Goal: Book appointment/travel/reservation

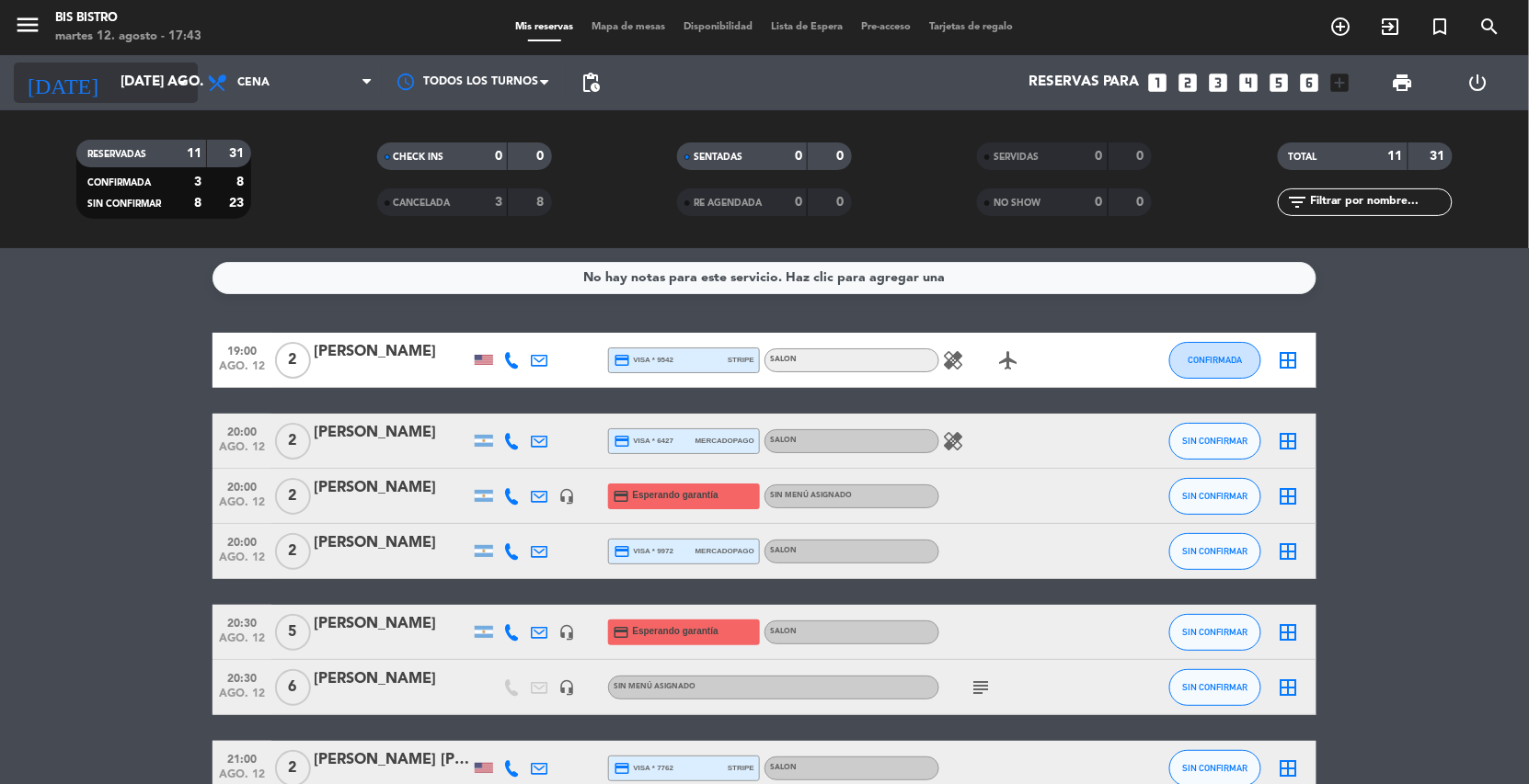
click at [173, 75] on icon "arrow_drop_down" at bounding box center [181, 82] width 22 height 22
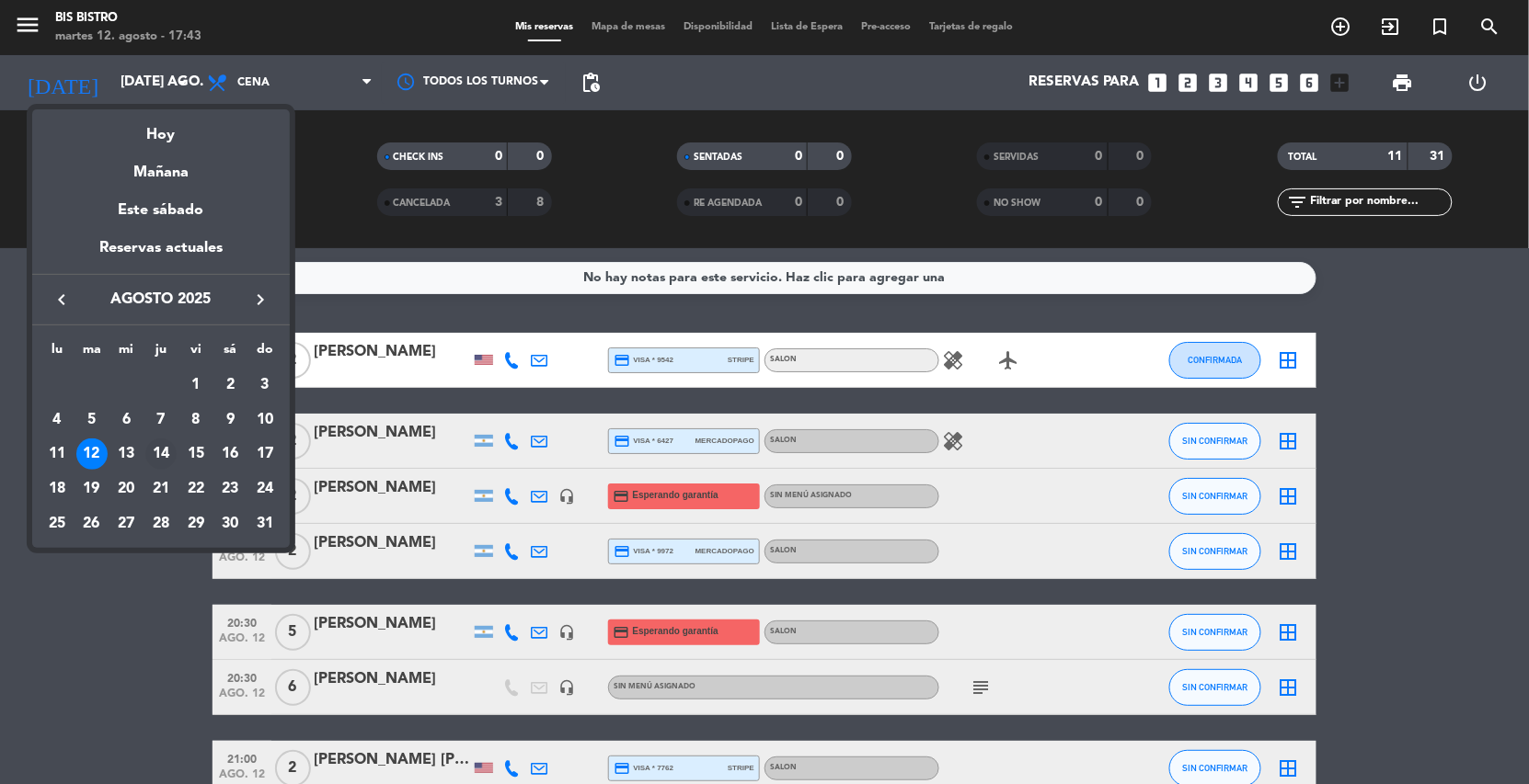
click at [155, 452] on div "14" at bounding box center [160, 453] width 31 height 31
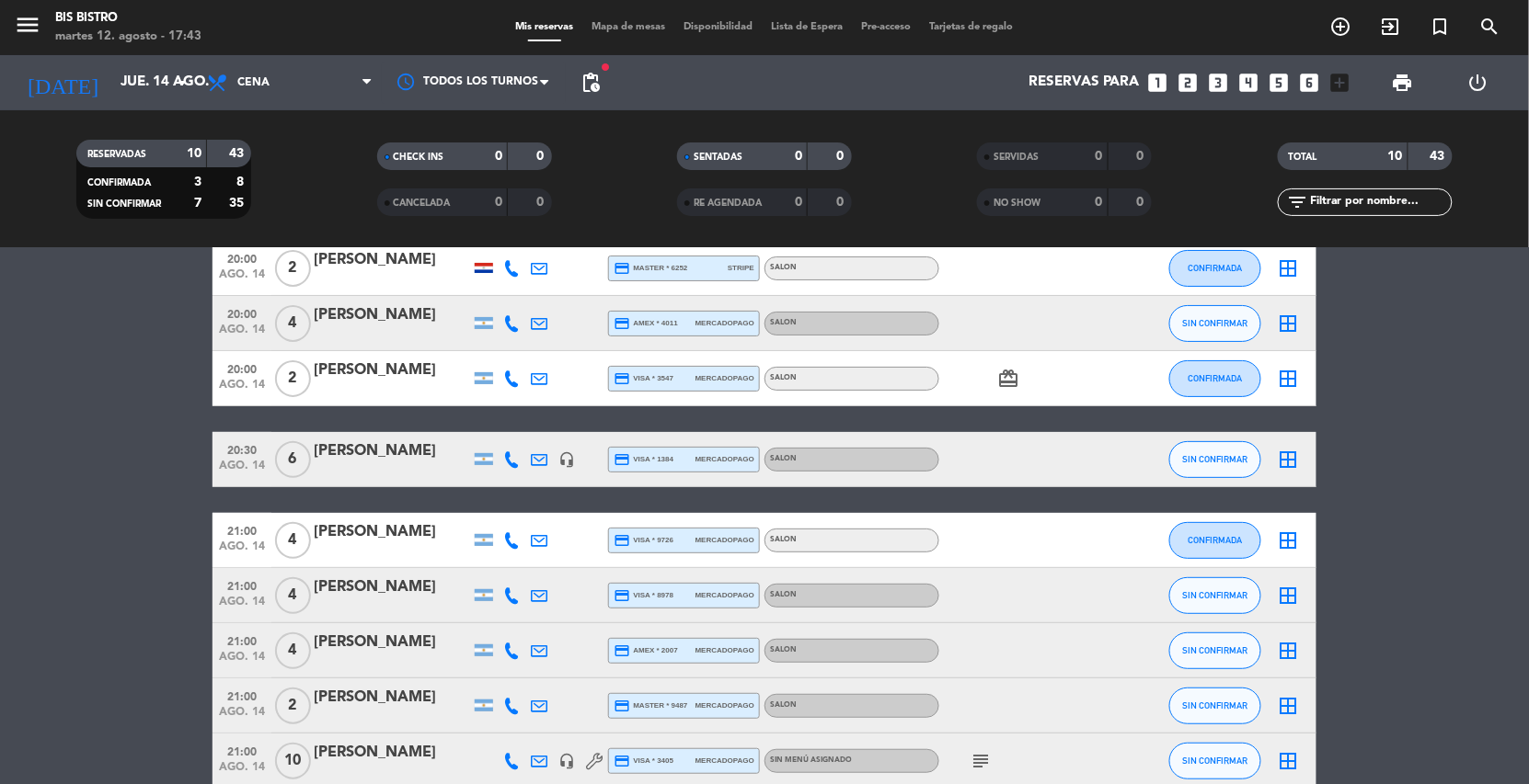
scroll to position [243, 0]
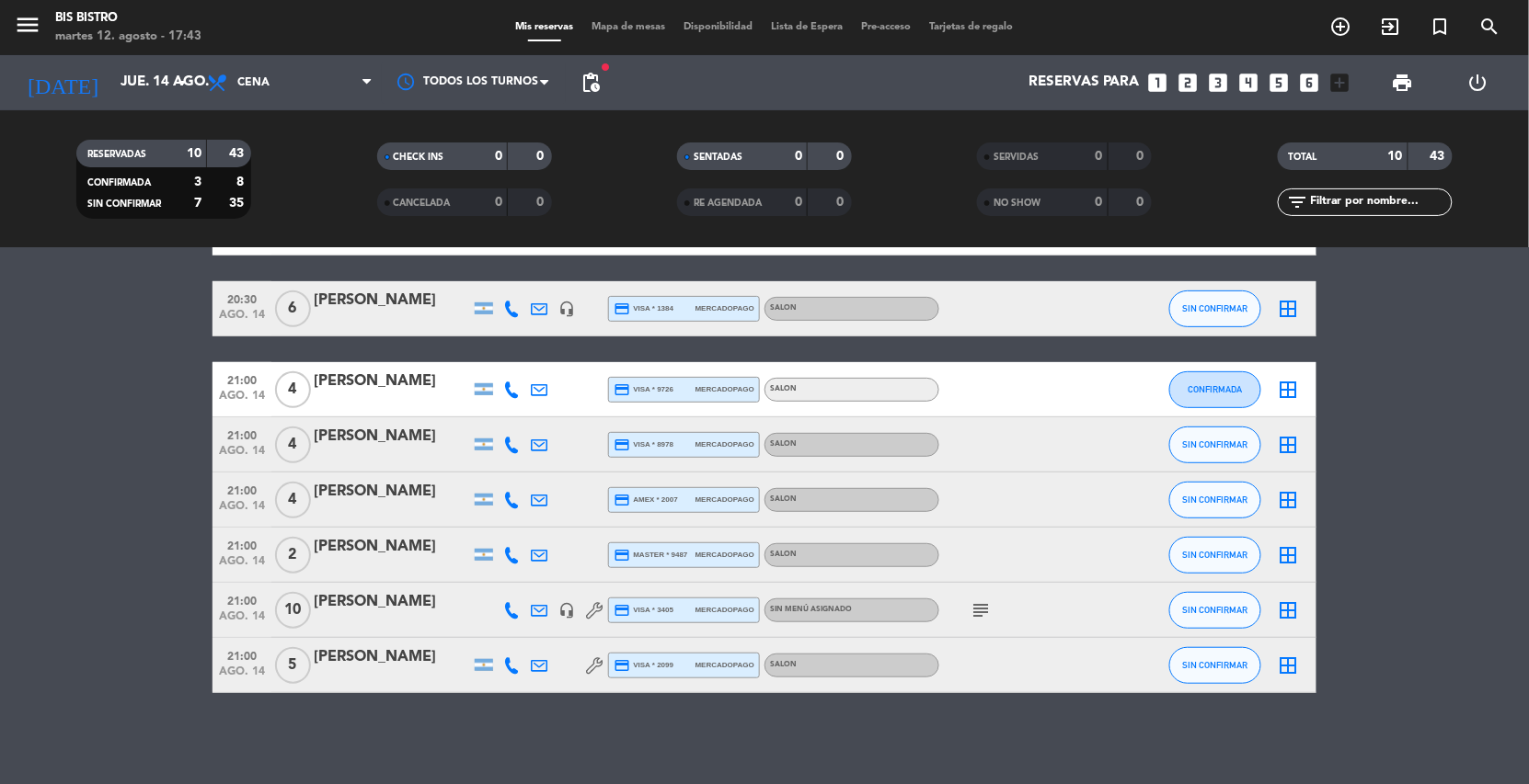
click at [980, 612] on icon "subject" at bounding box center [979, 610] width 22 height 22
click at [167, 94] on input "jue. 14 ago." at bounding box center [203, 82] width 183 height 35
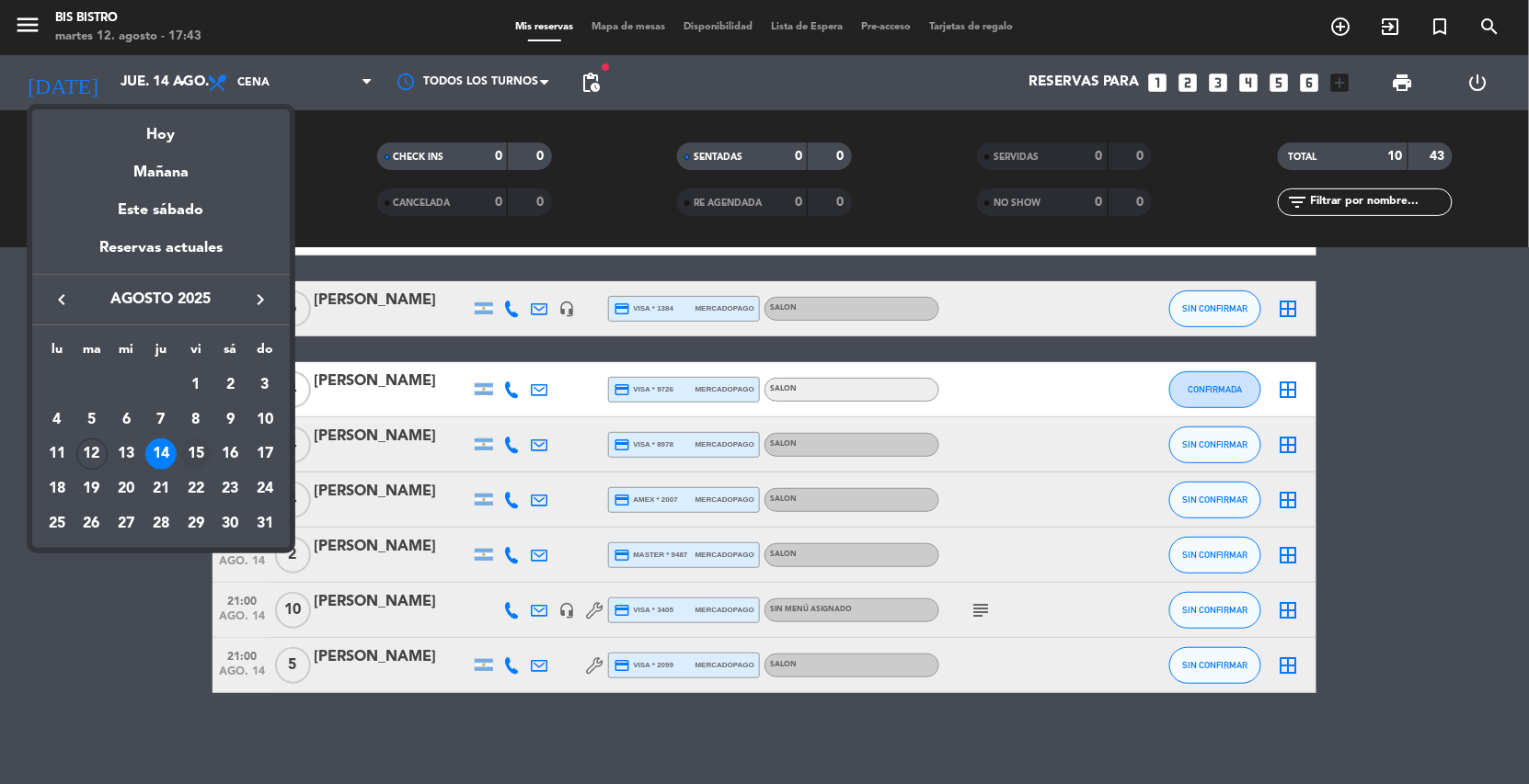
click at [196, 451] on div "15" at bounding box center [195, 453] width 31 height 31
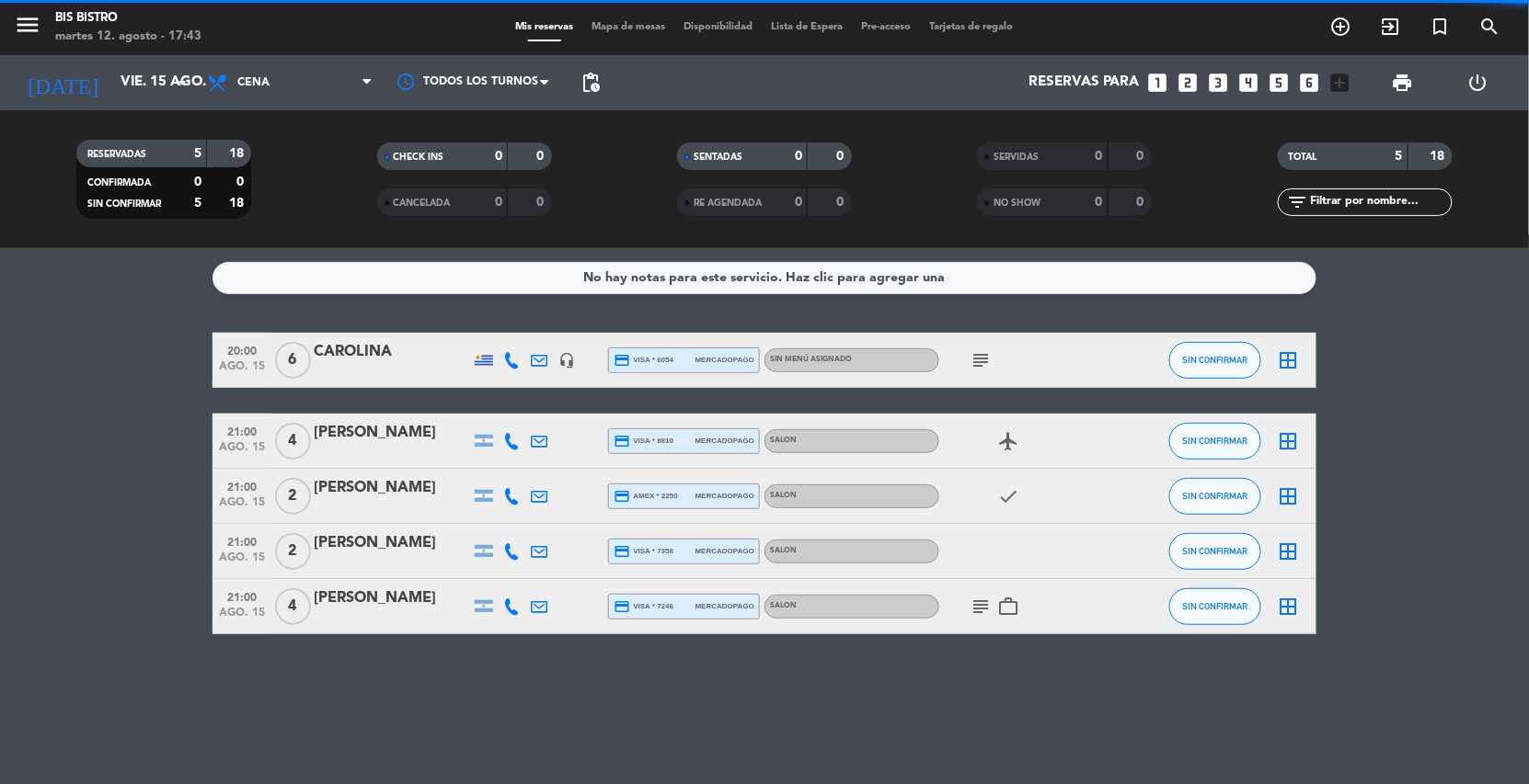
scroll to position [0, 0]
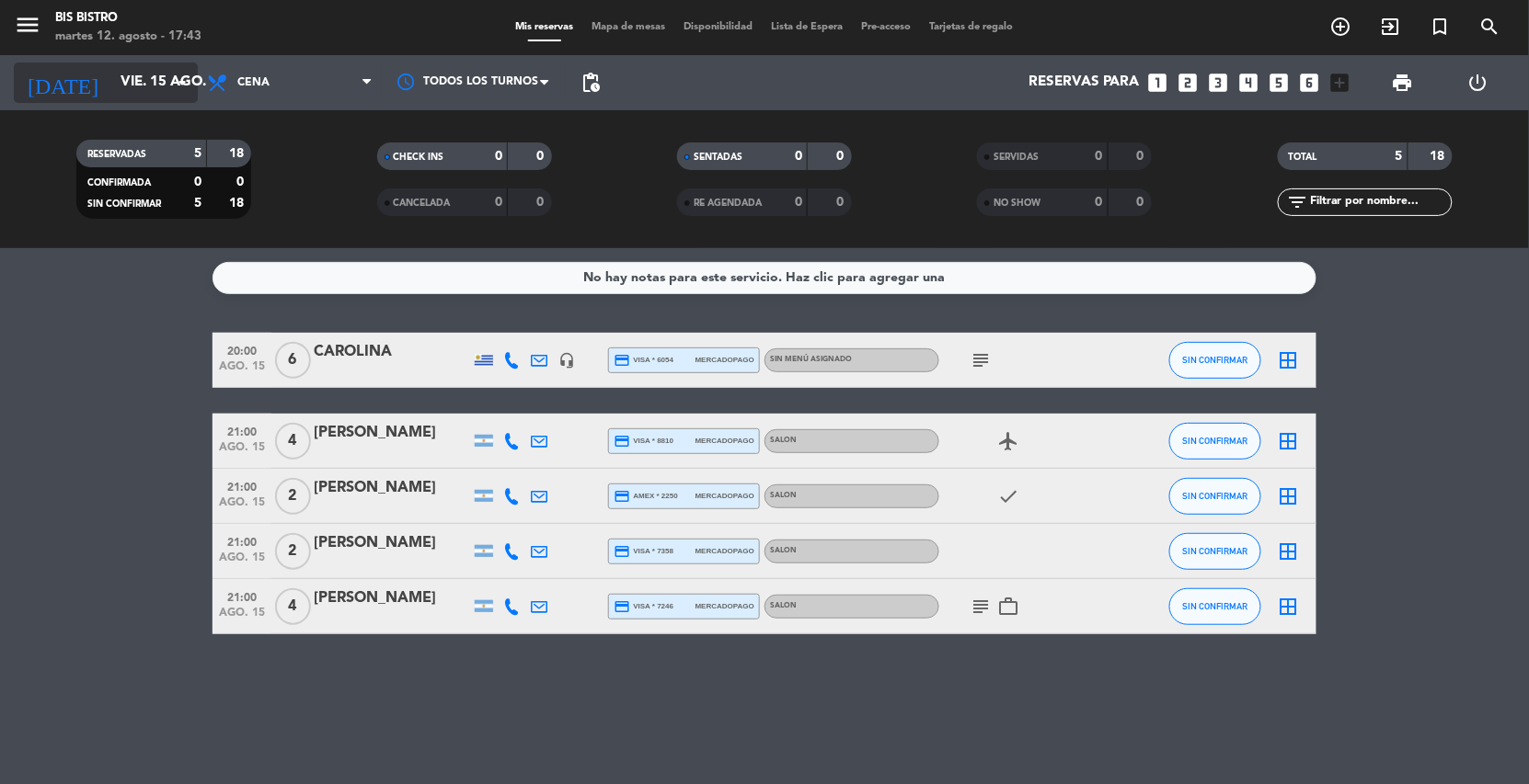
click at [168, 89] on input "vie. 15 ago." at bounding box center [203, 82] width 183 height 35
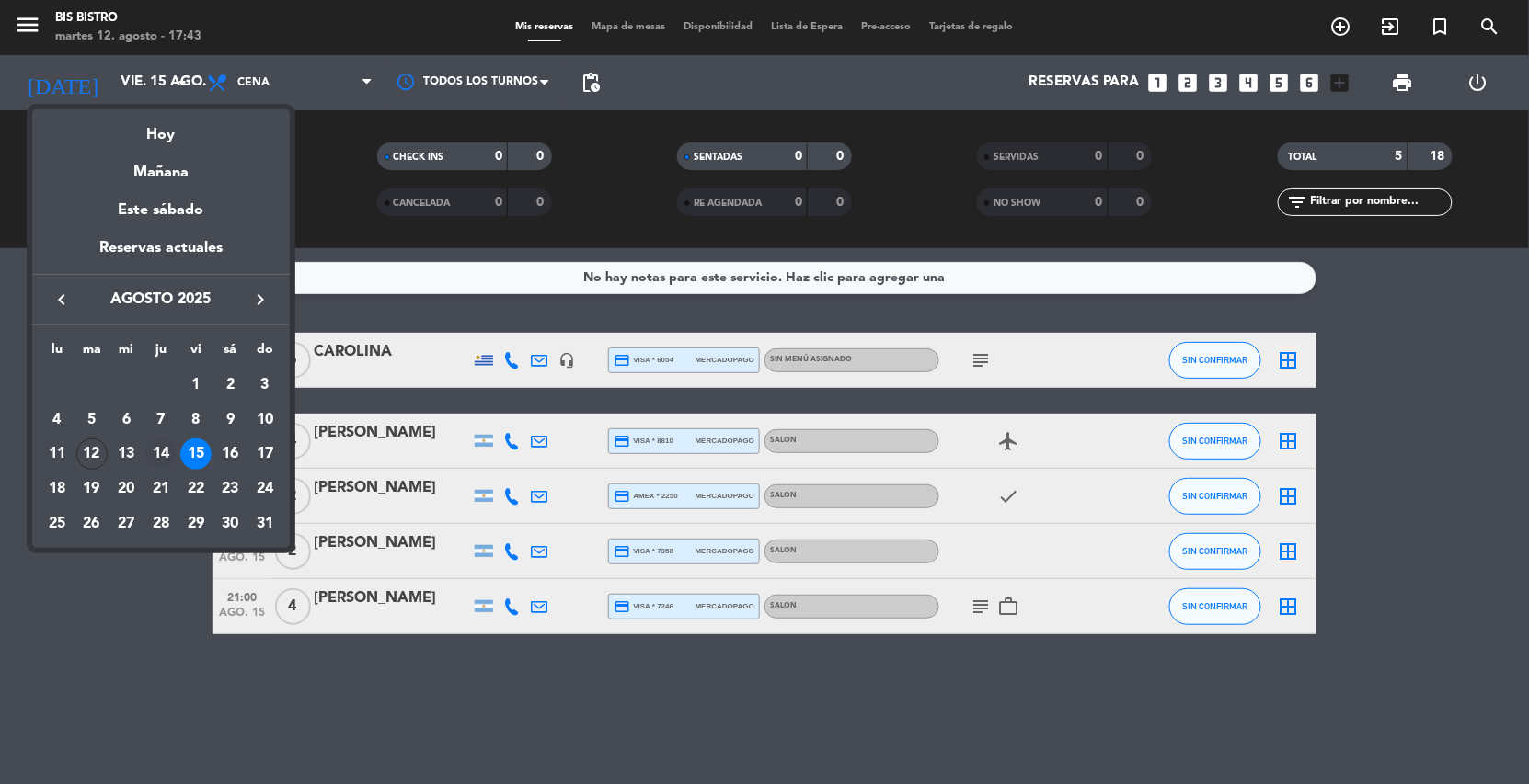
click at [162, 450] on div "14" at bounding box center [160, 453] width 31 height 31
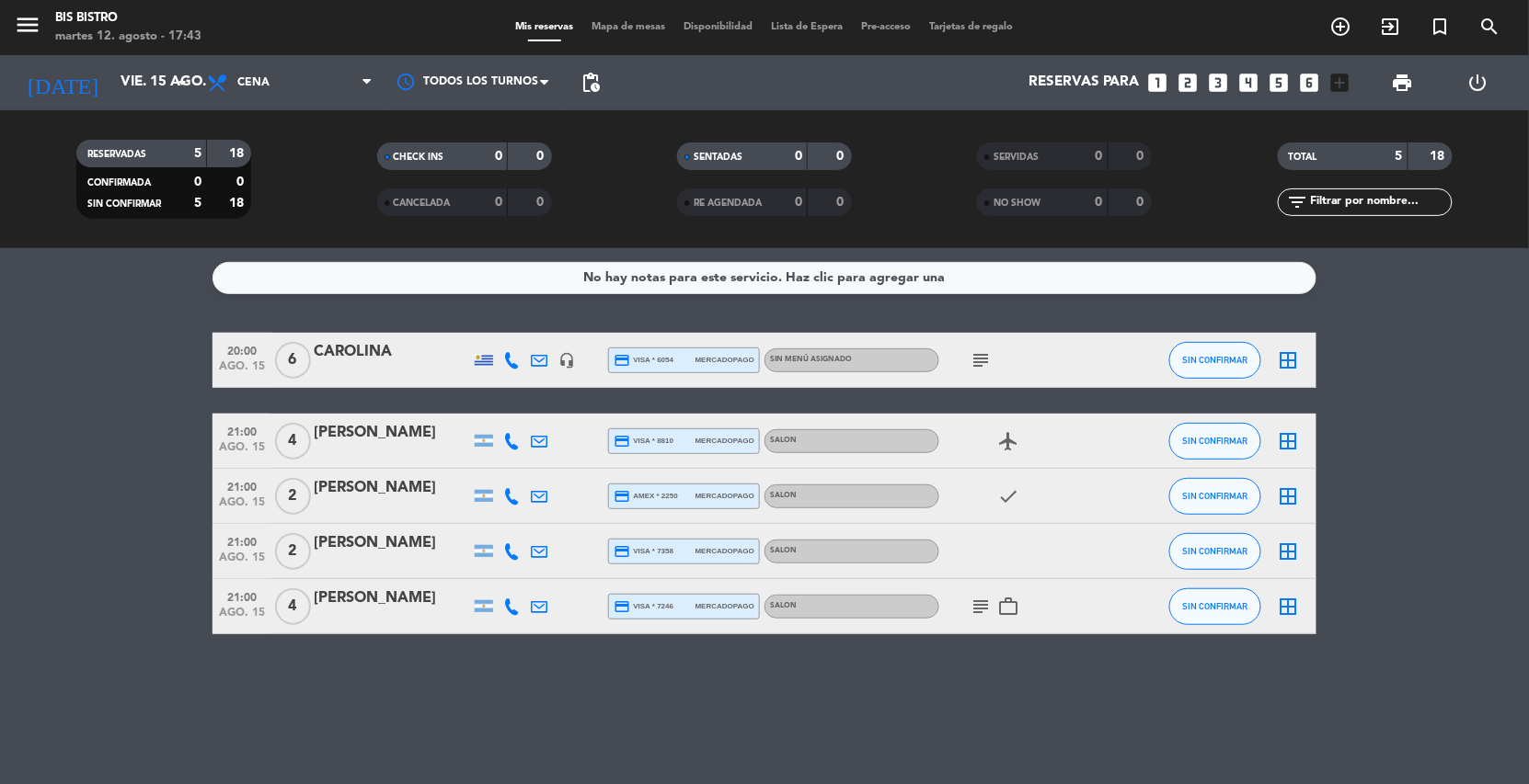
type input "jue. 14 ago."
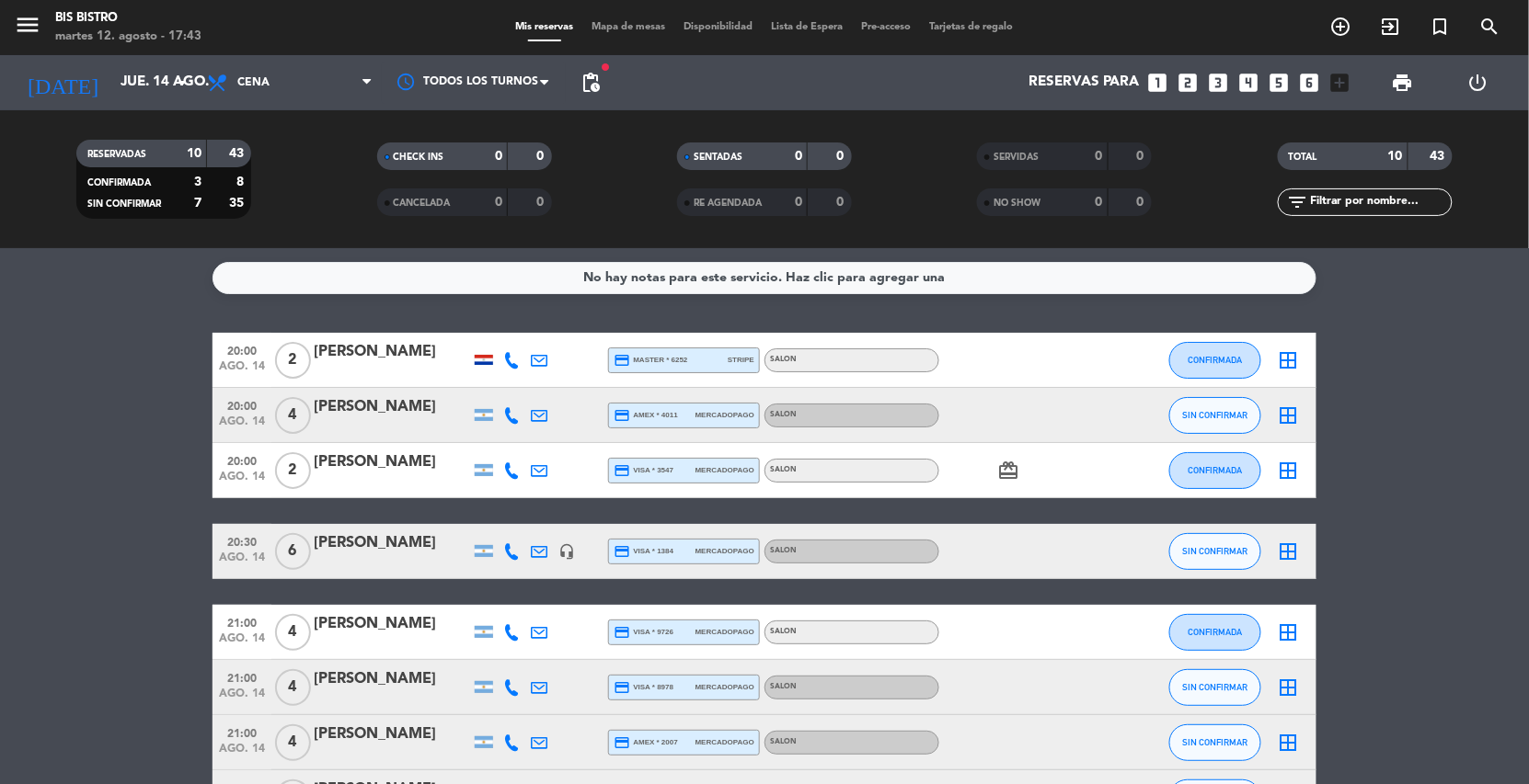
scroll to position [243, 0]
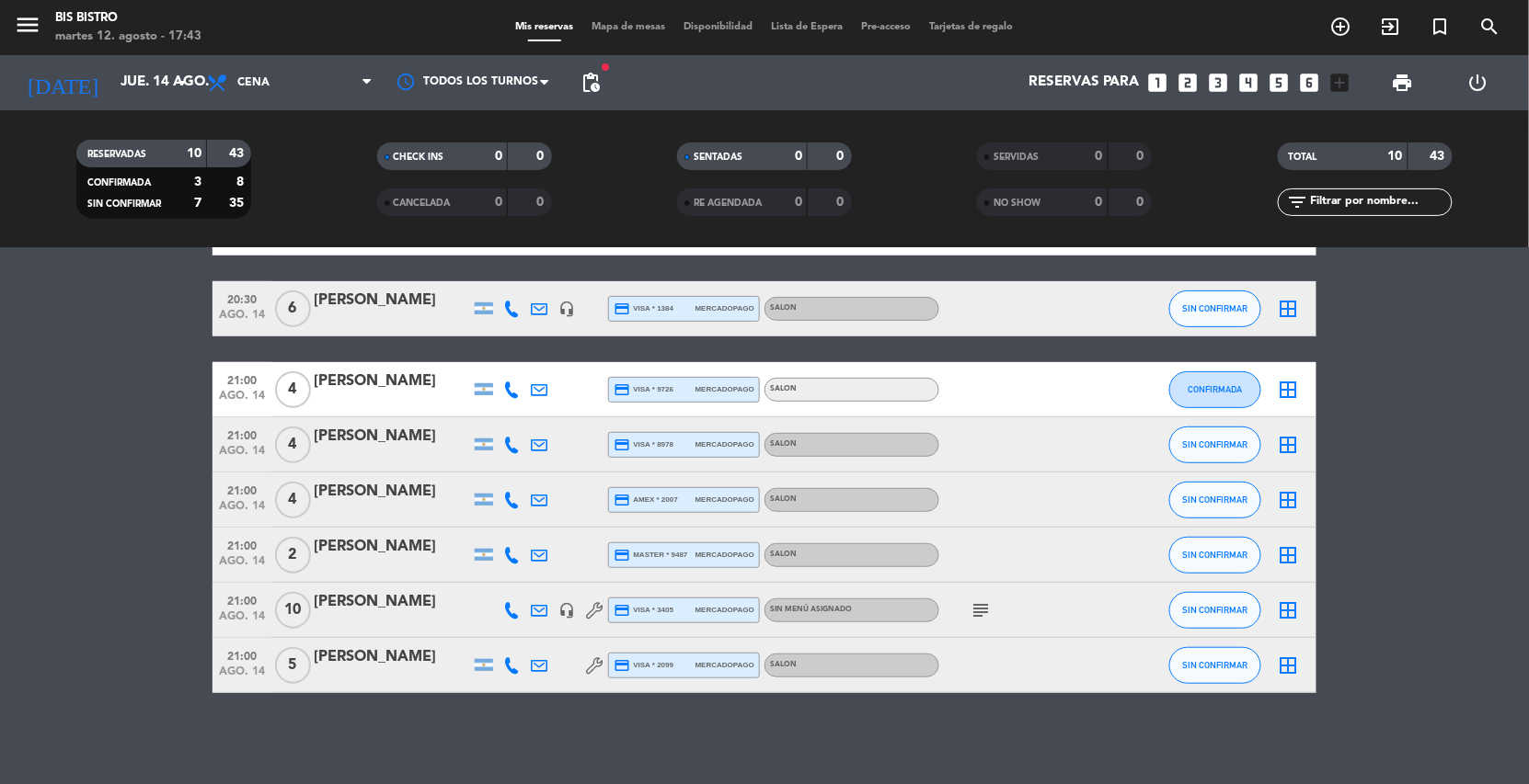
click at [369, 612] on div "[PERSON_NAME]" at bounding box center [392, 601] width 156 height 24
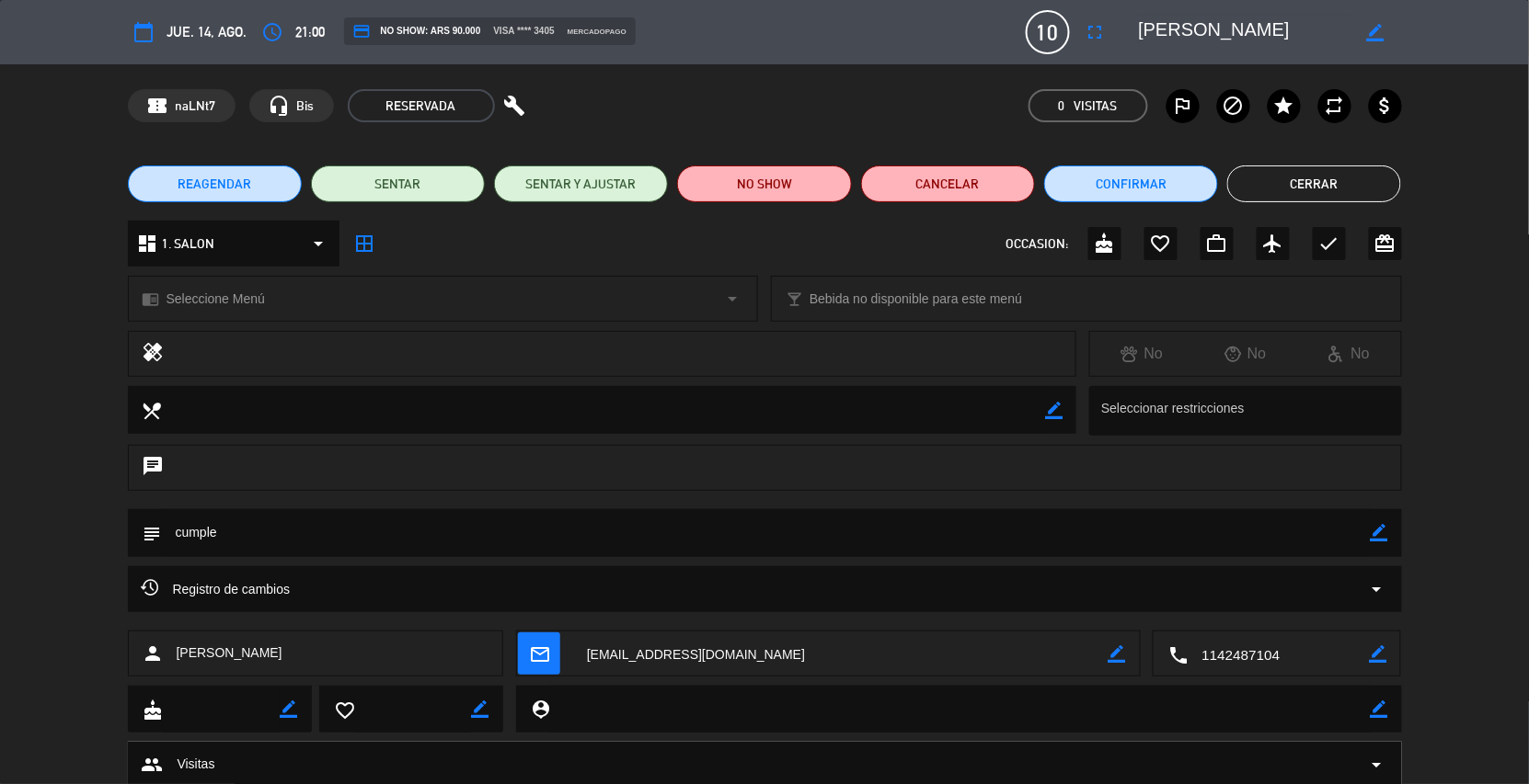
click at [230, 184] on span "REAGENDAR" at bounding box center [214, 184] width 74 height 19
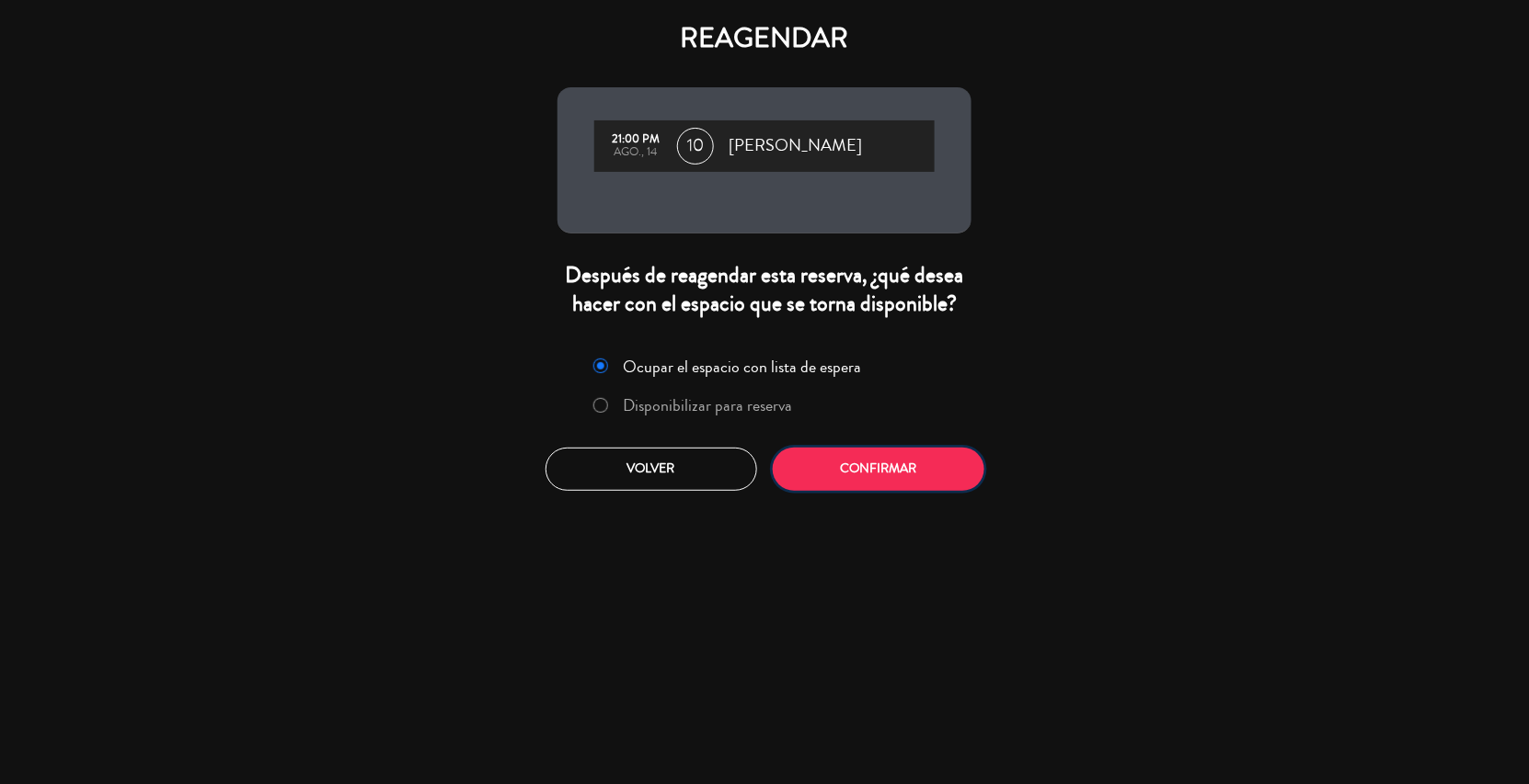
click at [879, 472] on button "Confirmar" at bounding box center [879, 469] width 211 height 43
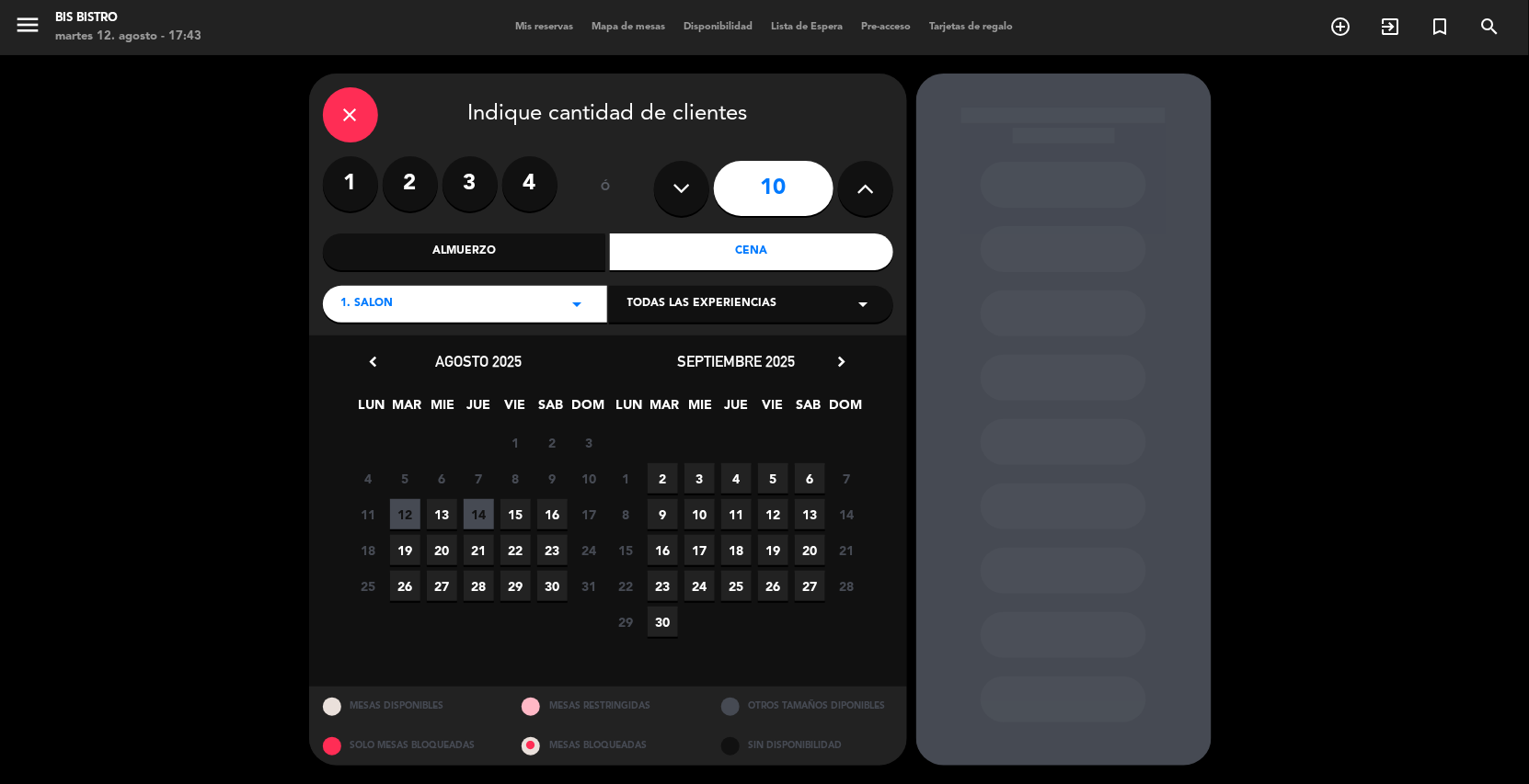
click at [513, 515] on span "15" at bounding box center [516, 514] width 30 height 30
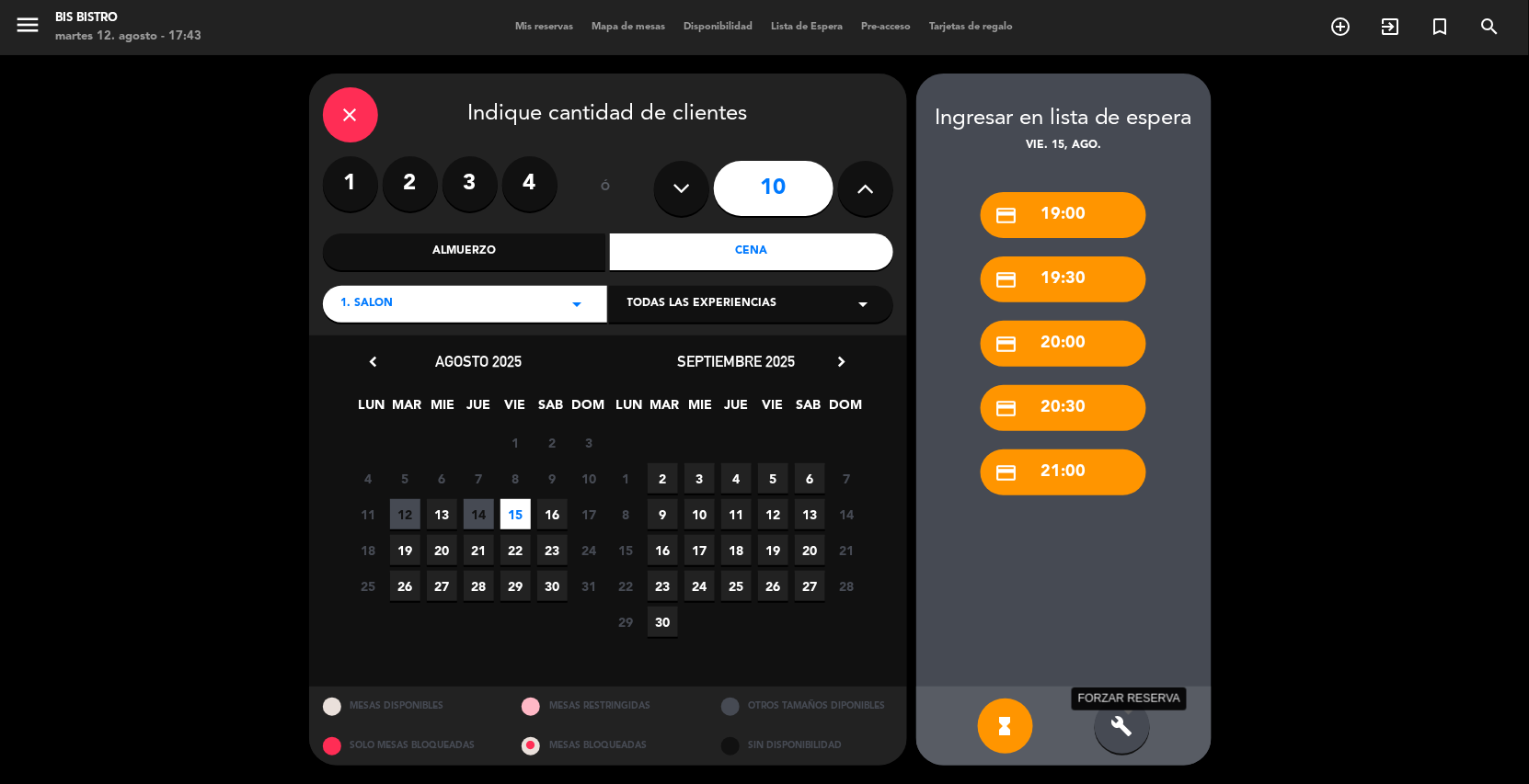
click at [1123, 727] on icon "build" at bounding box center [1122, 726] width 22 height 22
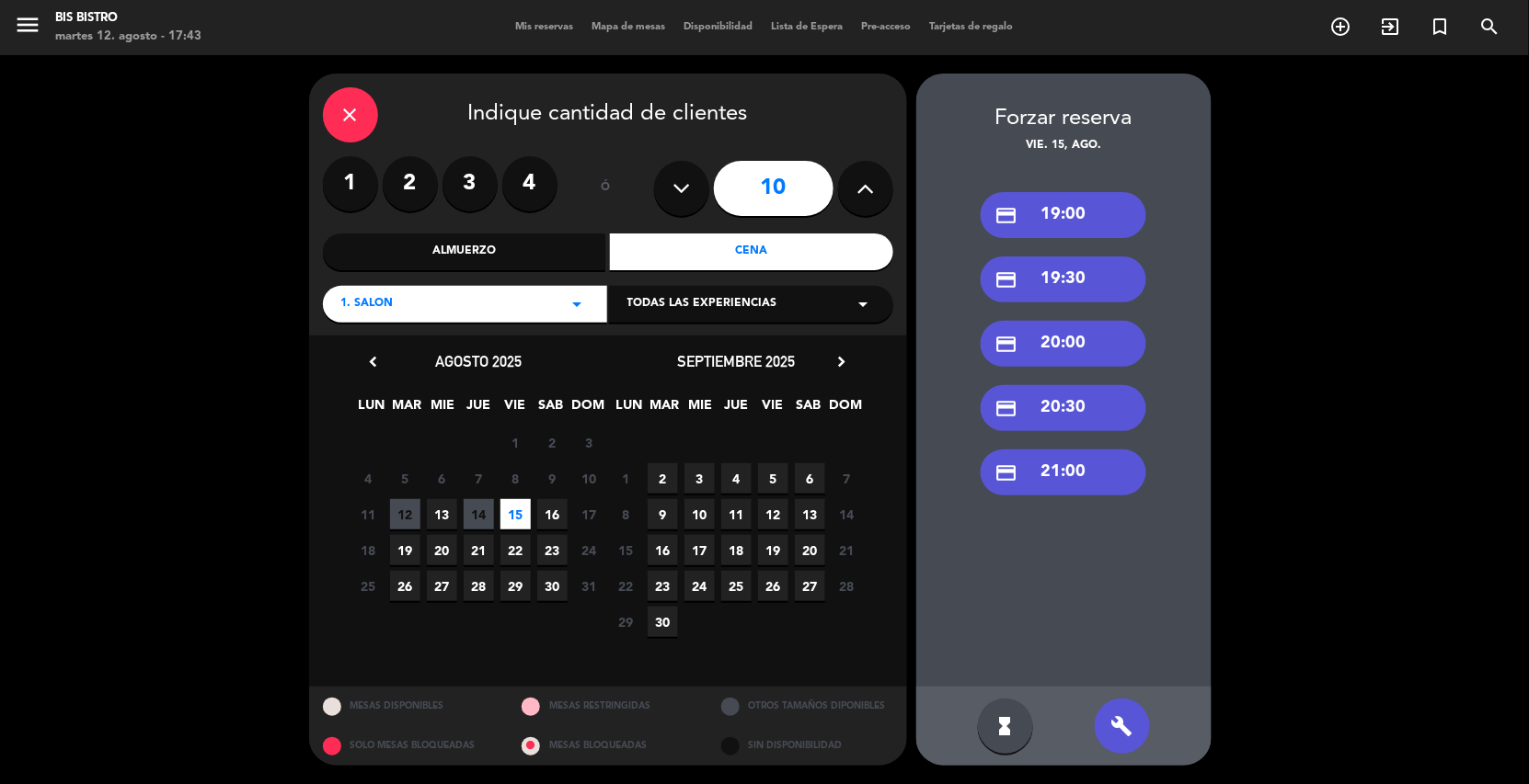
click at [1080, 470] on div "credit_card 21:00" at bounding box center [1063, 472] width 166 height 46
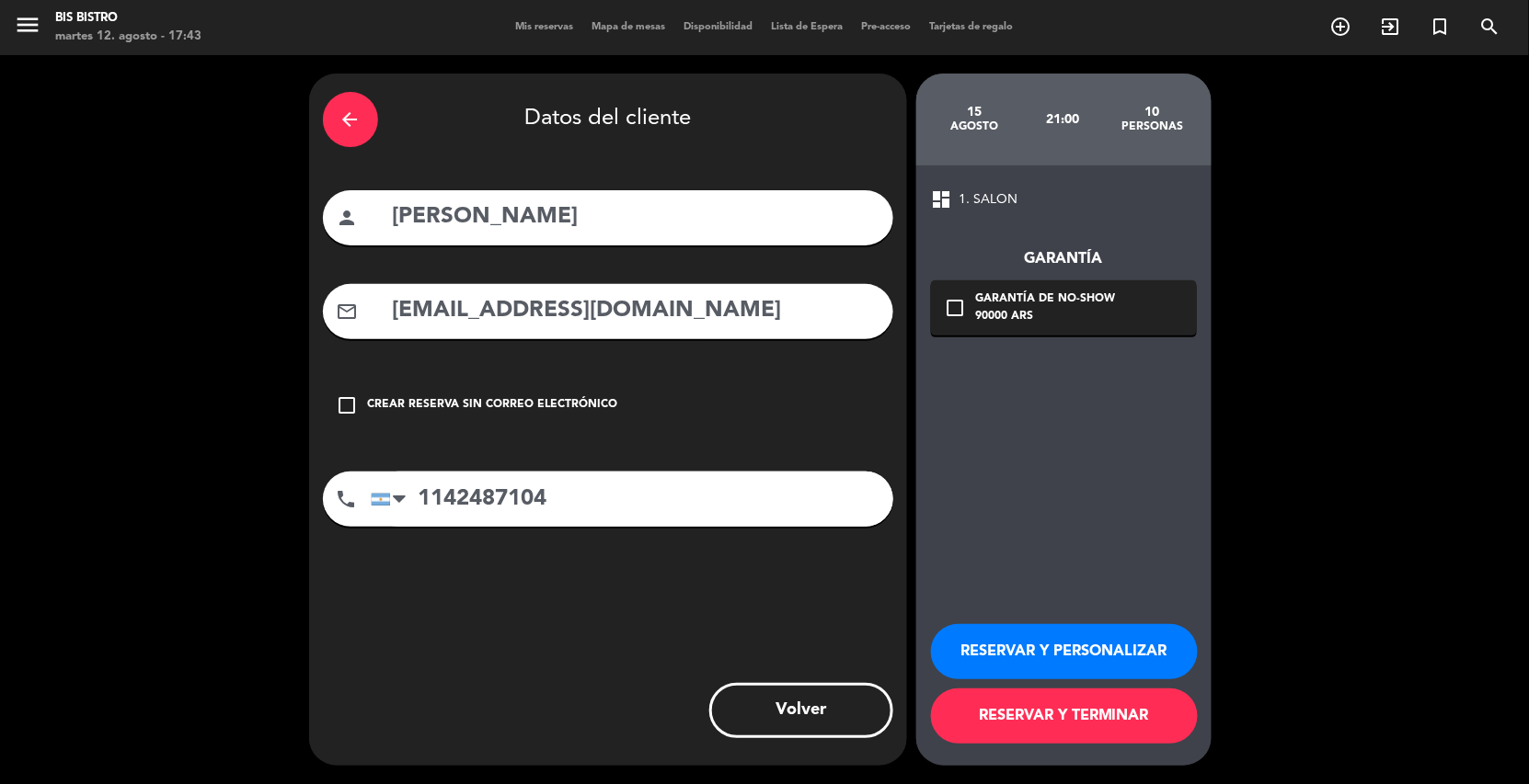
click at [1086, 715] on button "RESERVAR Y TERMINAR" at bounding box center [1063, 716] width 267 height 56
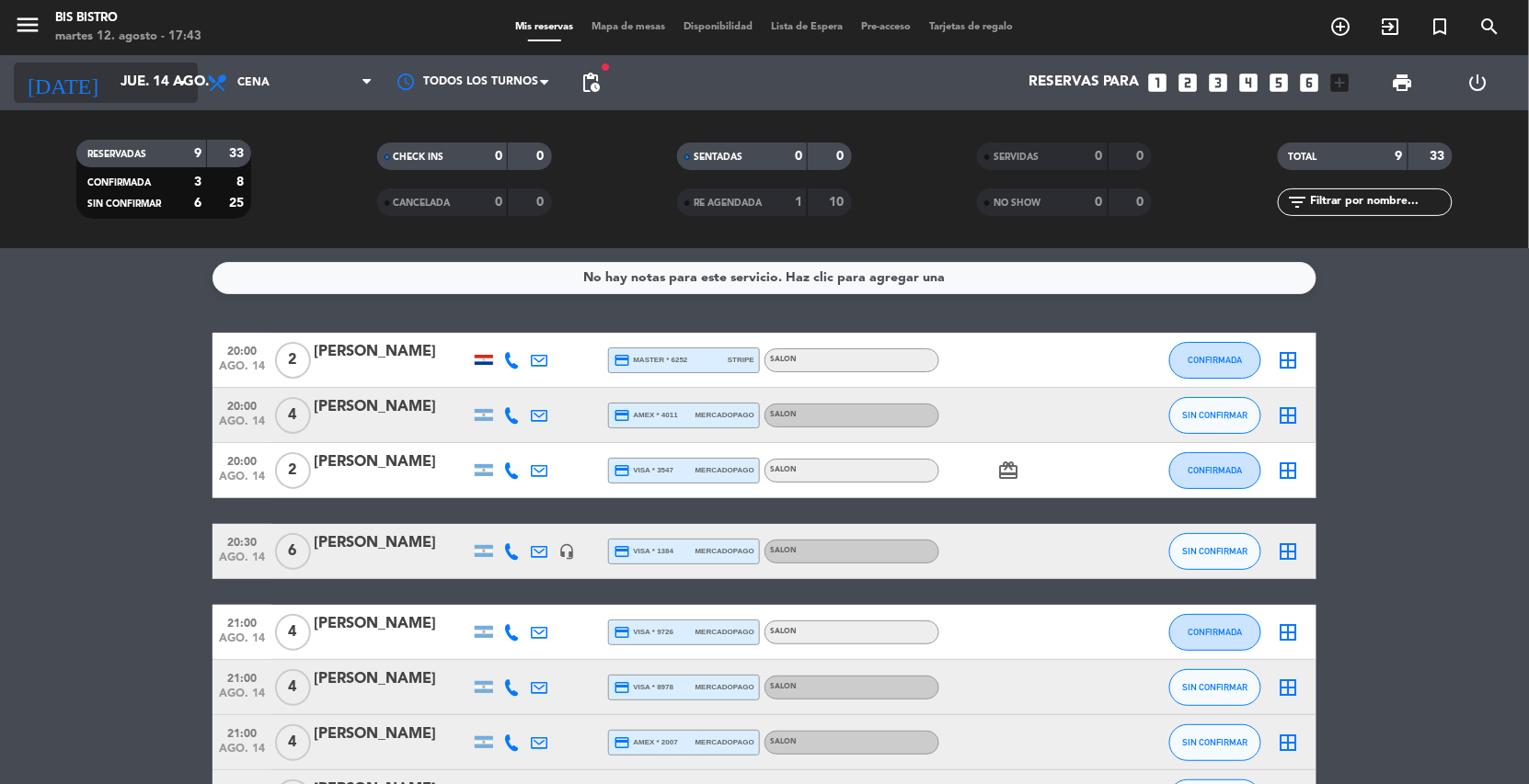
click at [113, 85] on input "jue. 14 ago." at bounding box center [203, 82] width 183 height 35
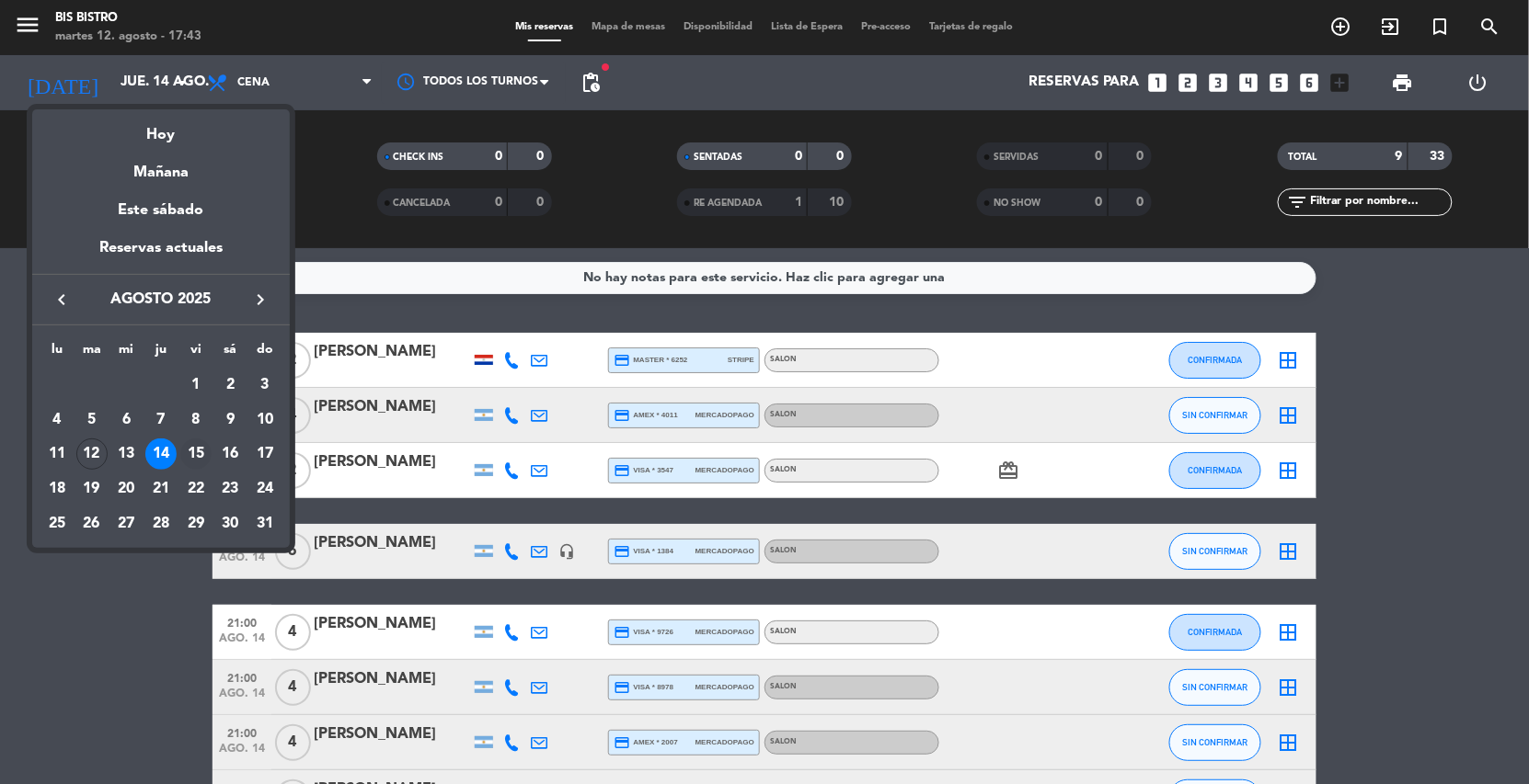
click at [203, 448] on div "15" at bounding box center [195, 453] width 31 height 31
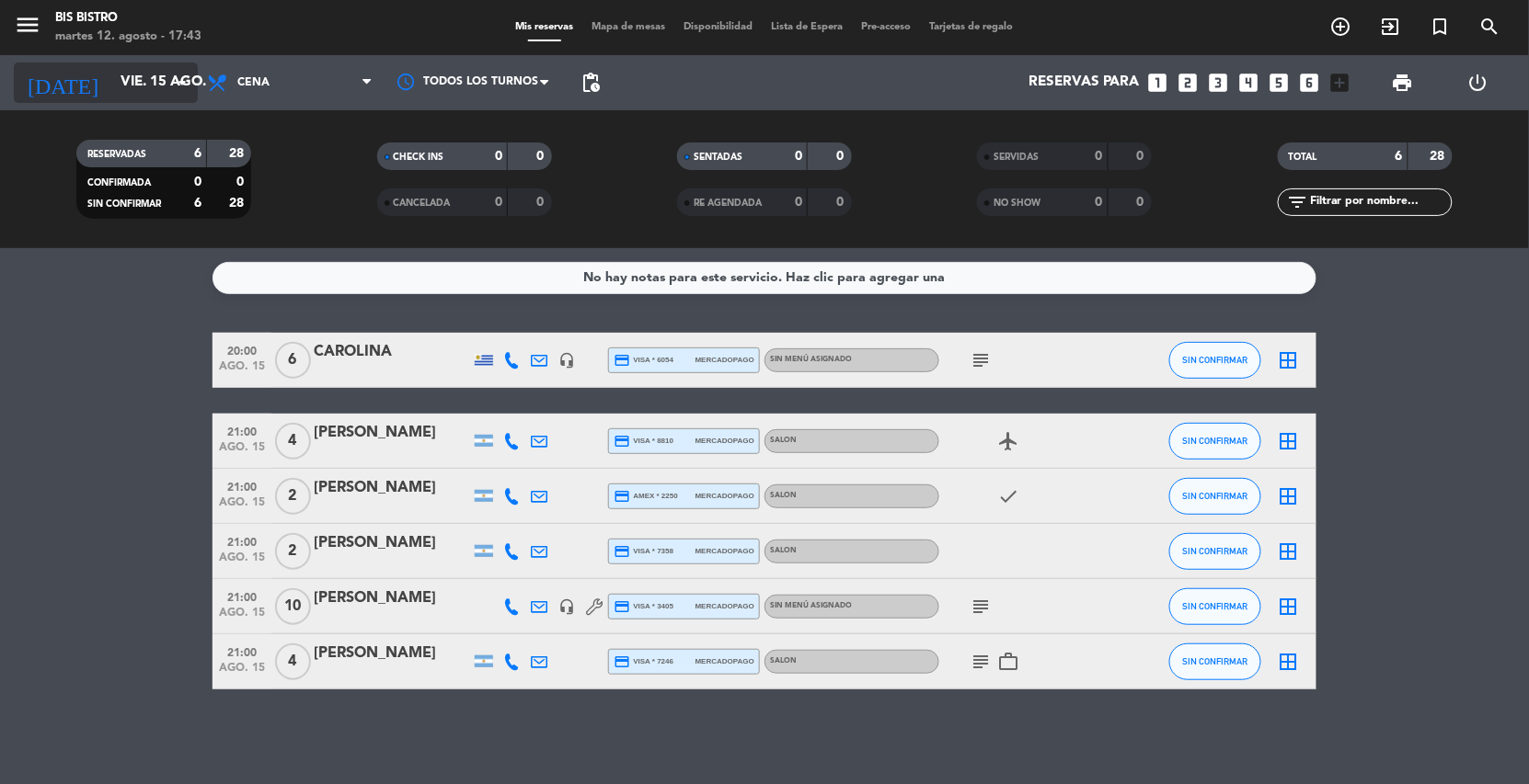
click at [157, 88] on input "vie. 15 ago." at bounding box center [203, 82] width 183 height 35
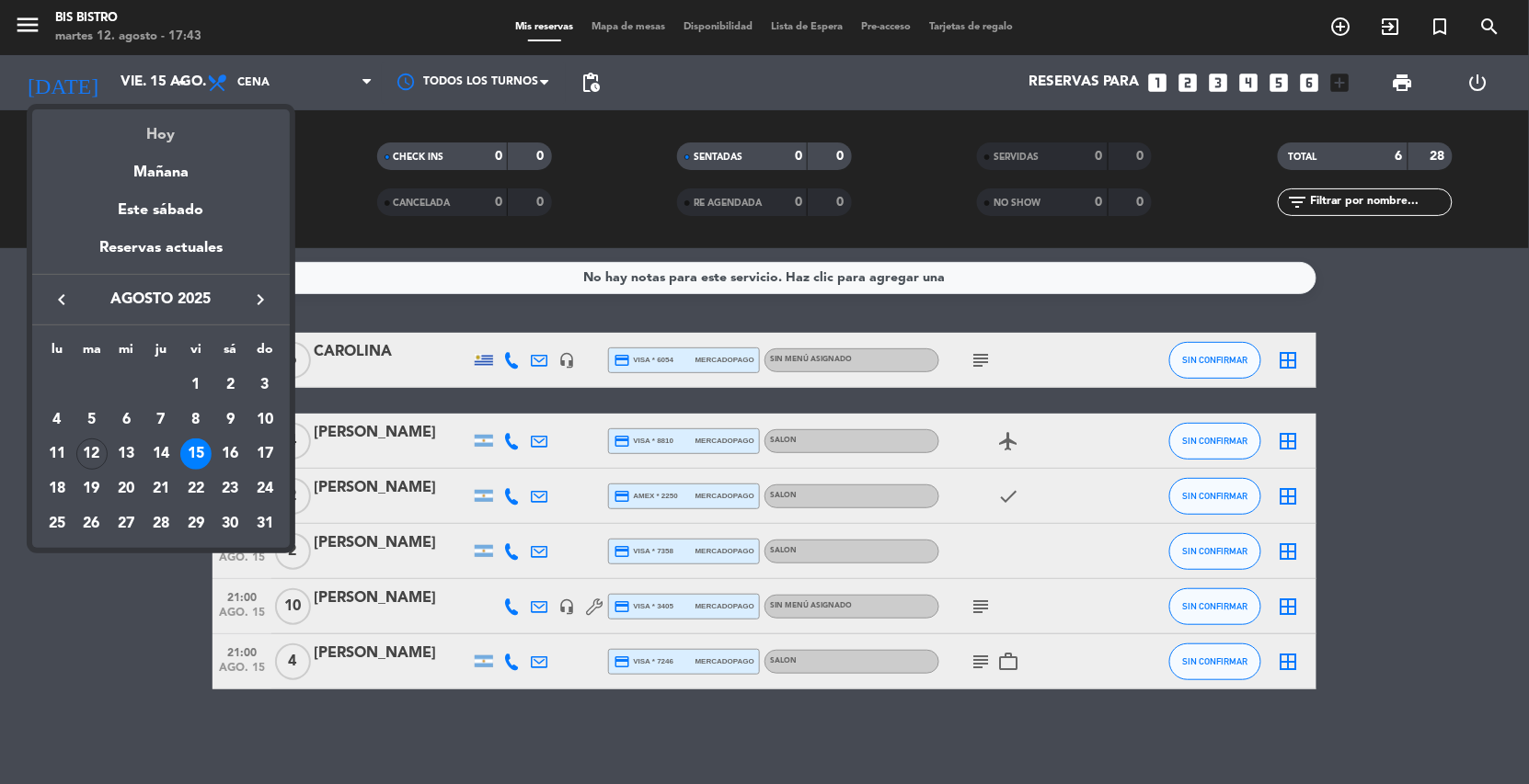
click at [161, 127] on div "Hoy" at bounding box center [160, 128] width 257 height 38
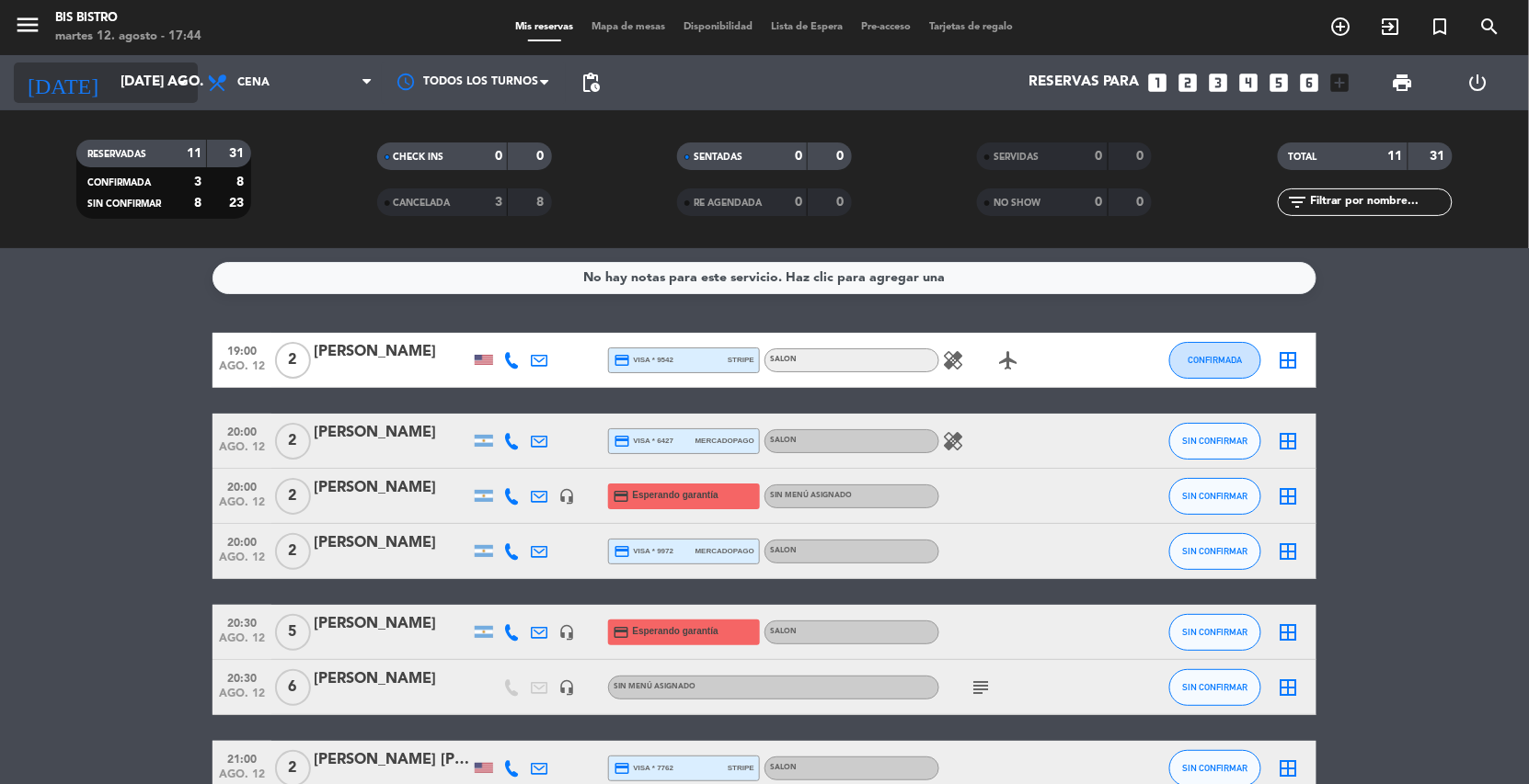
click at [160, 88] on input "[DATE] ago." at bounding box center [203, 82] width 183 height 35
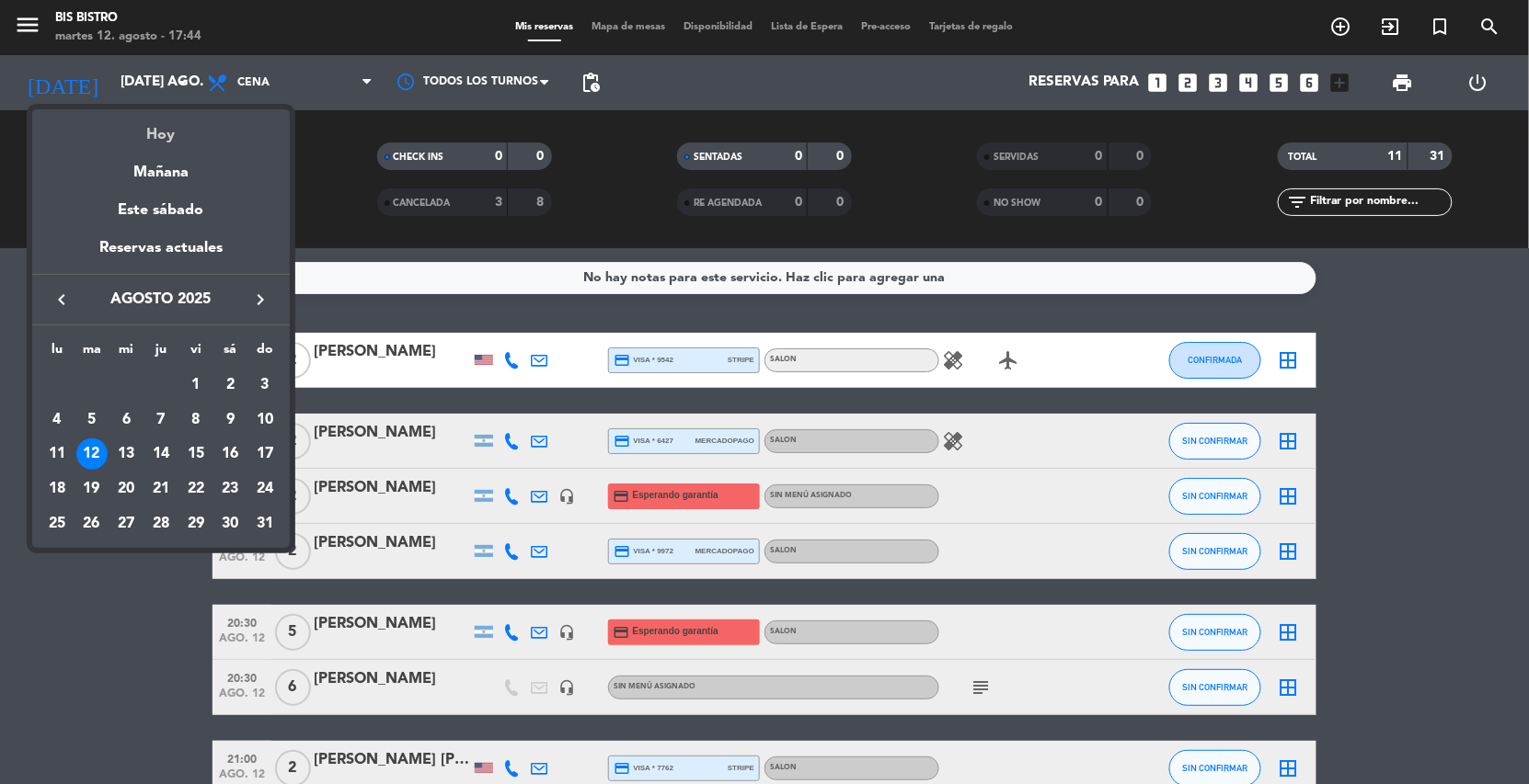
click at [164, 125] on div "Hoy" at bounding box center [160, 128] width 257 height 38
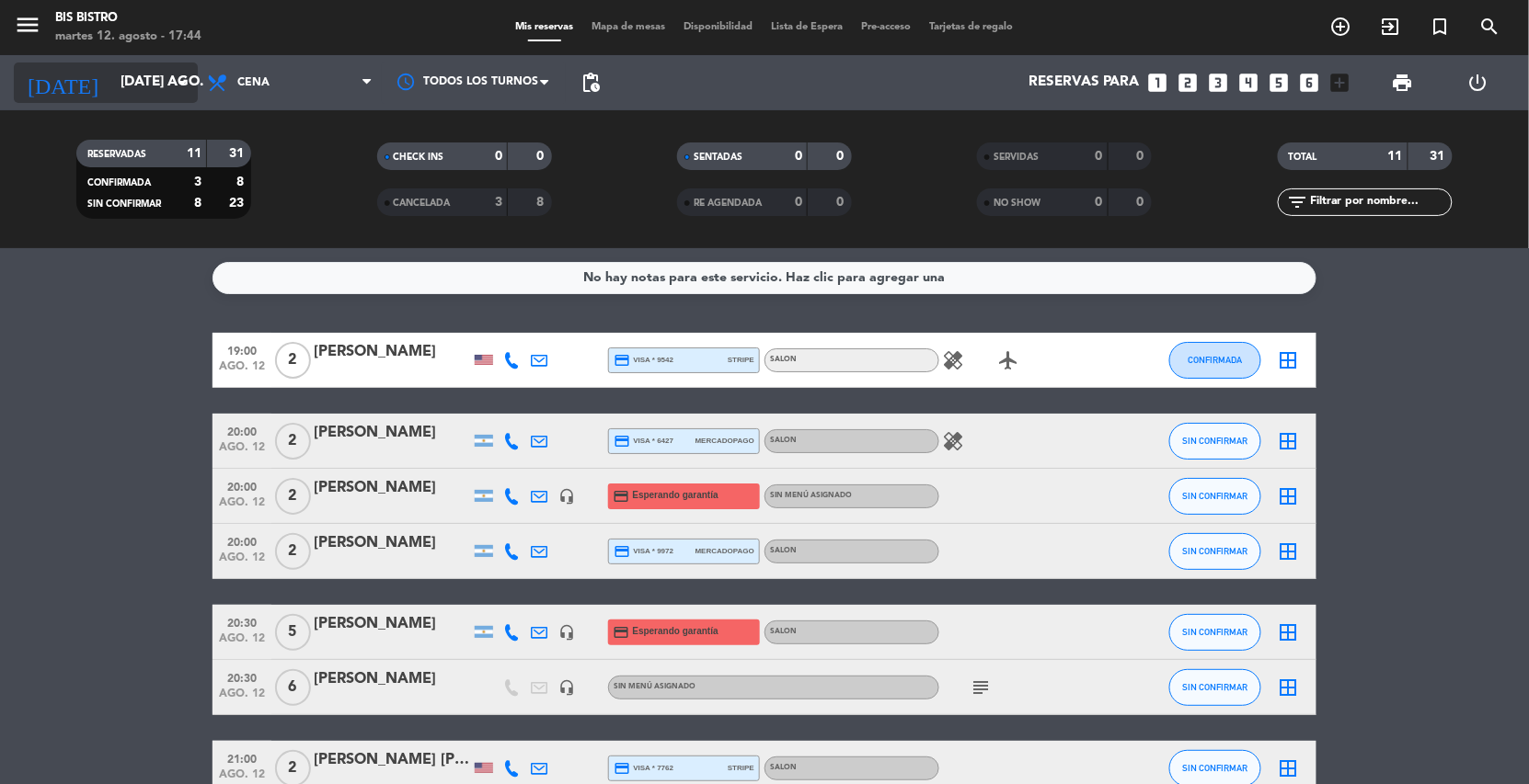
click at [154, 81] on input "[DATE] ago." at bounding box center [203, 82] width 183 height 35
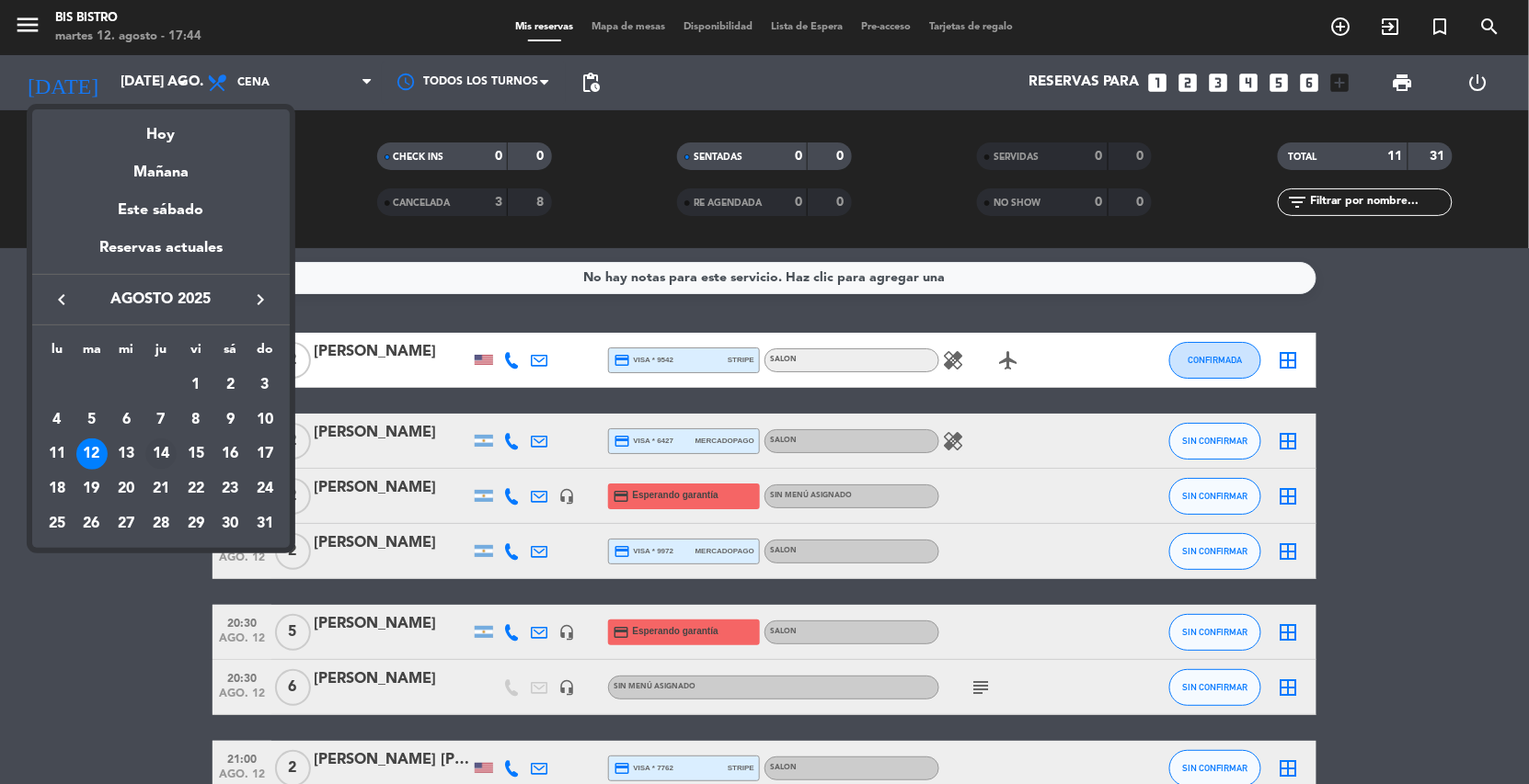
click at [156, 449] on div "14" at bounding box center [160, 453] width 31 height 31
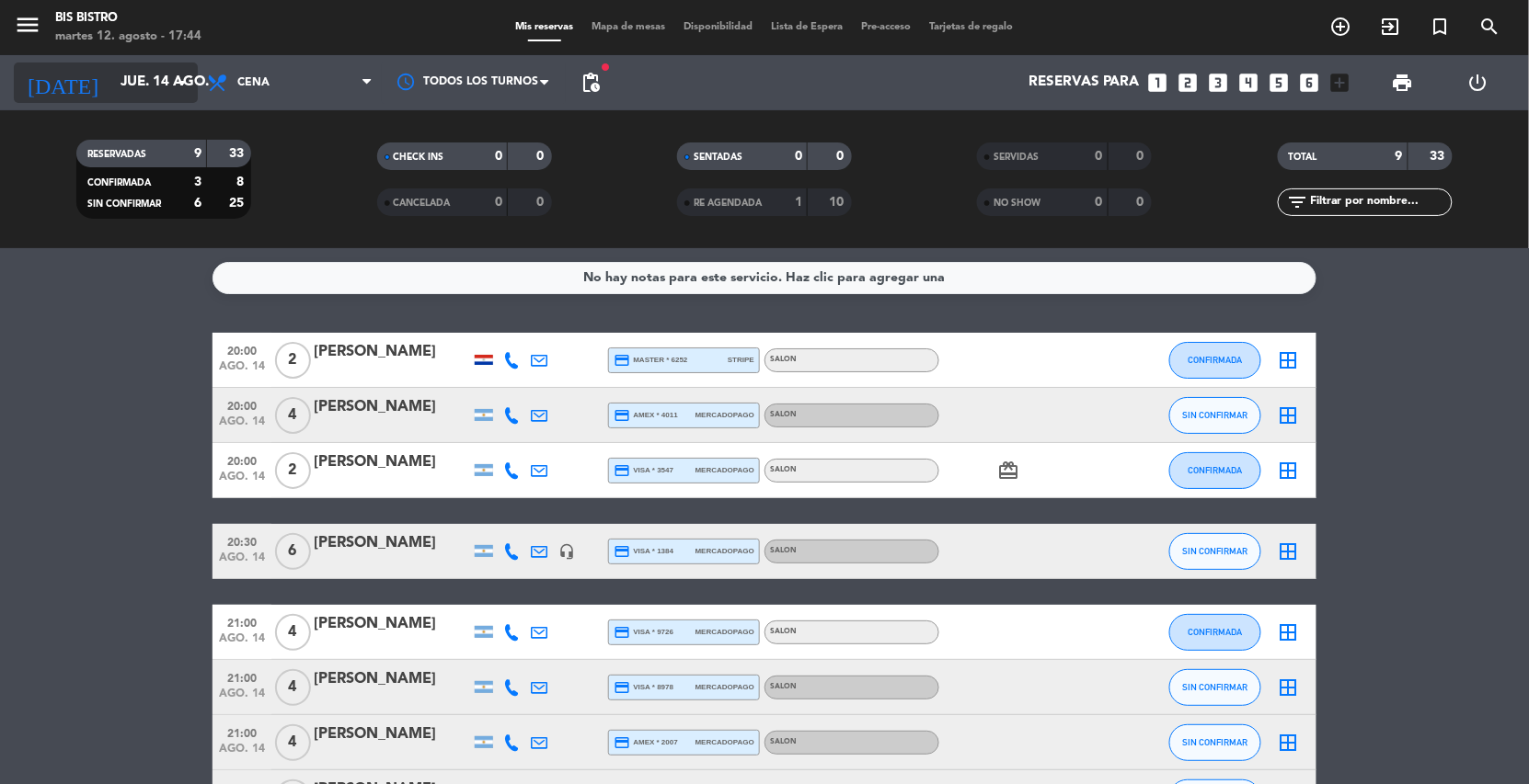
click at [173, 75] on icon "arrow_drop_down" at bounding box center [181, 82] width 22 height 22
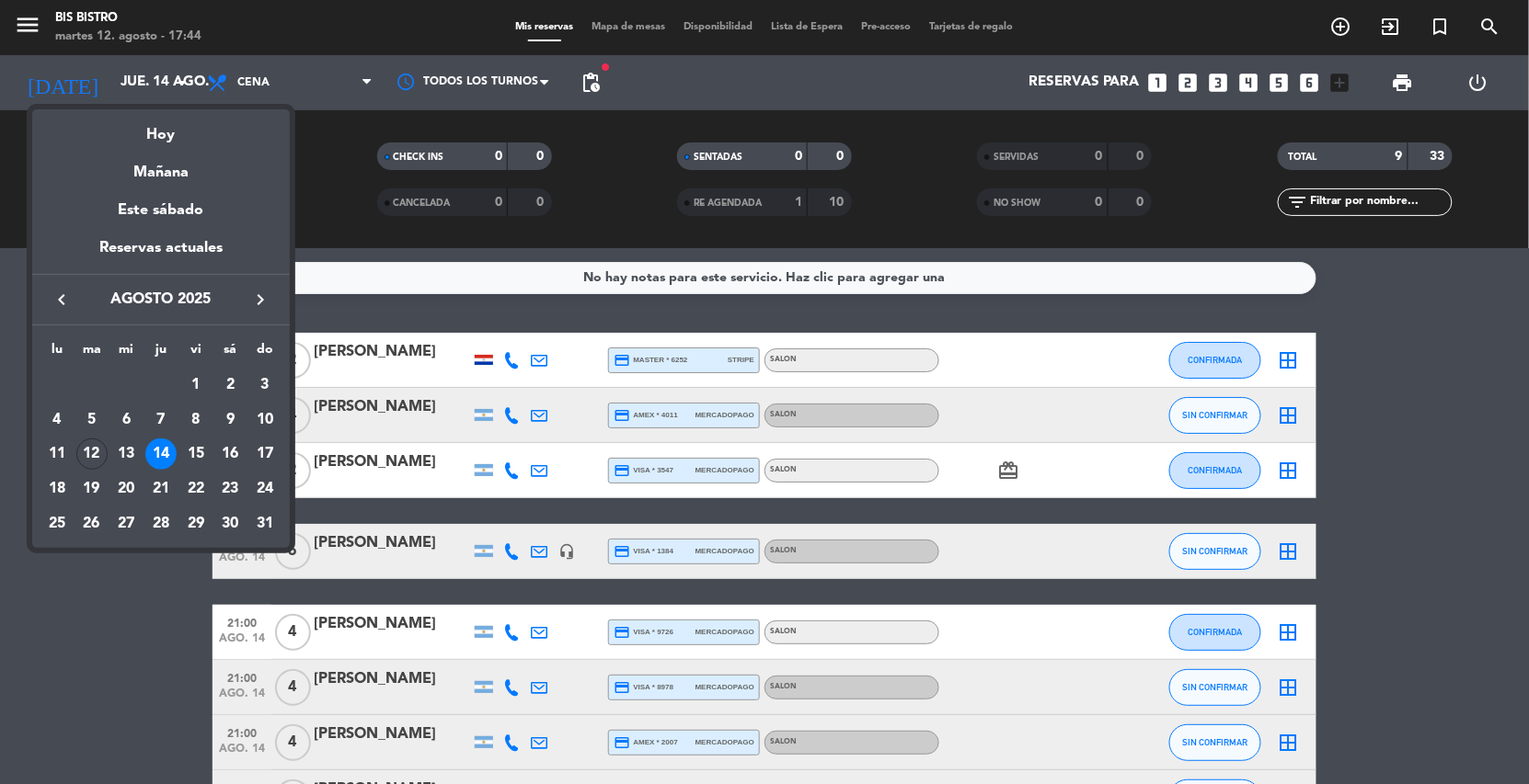
click at [133, 625] on div at bounding box center [764, 392] width 1529 height 784
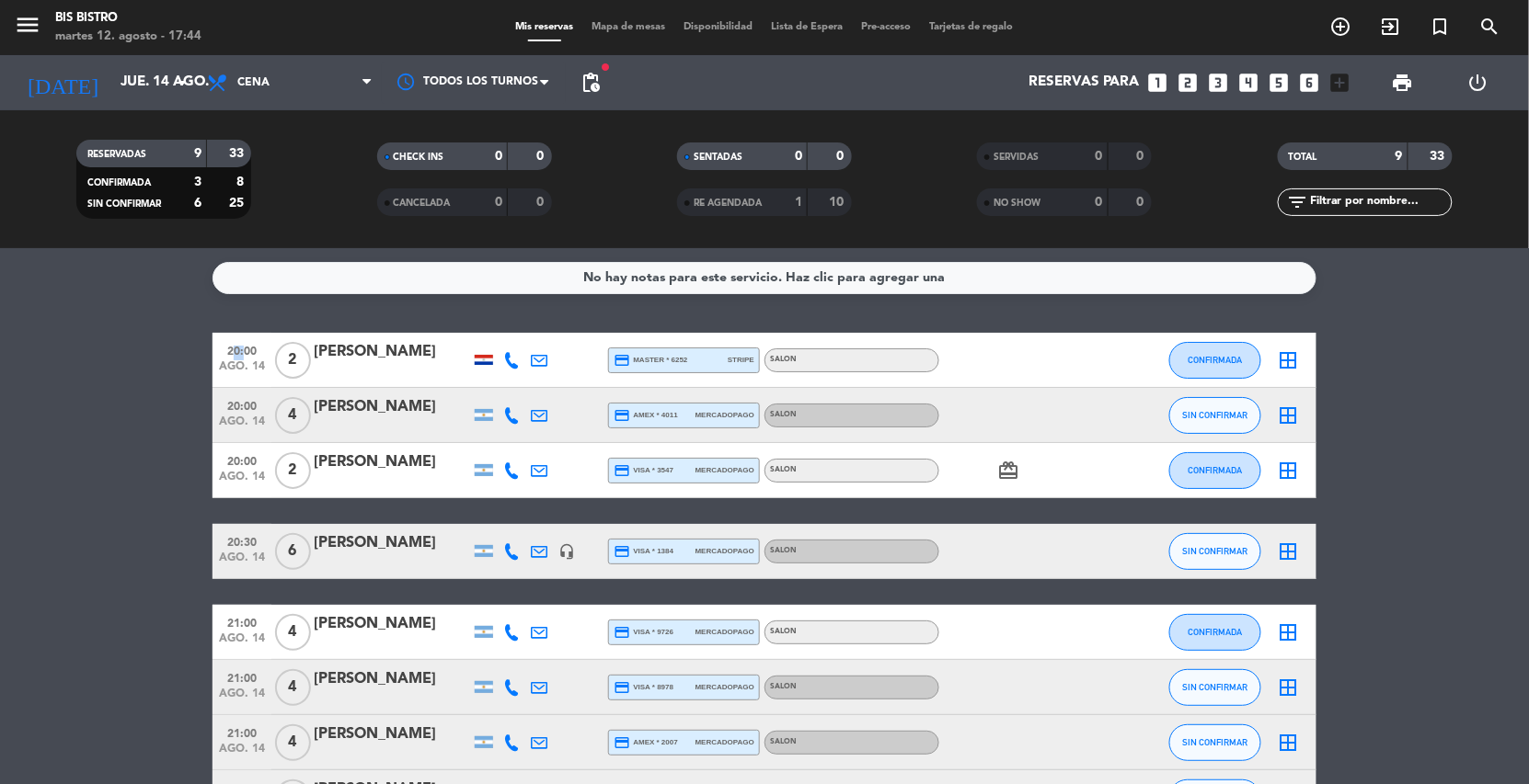
click at [133, 625] on bookings-row "20:00 ago. 14 2 [PERSON_NAME] credit_card master * 6252 stripe SALON CONFIRMADA…" at bounding box center [764, 607] width 1529 height 548
click at [130, 91] on input "jue. 14 ago." at bounding box center [203, 82] width 183 height 35
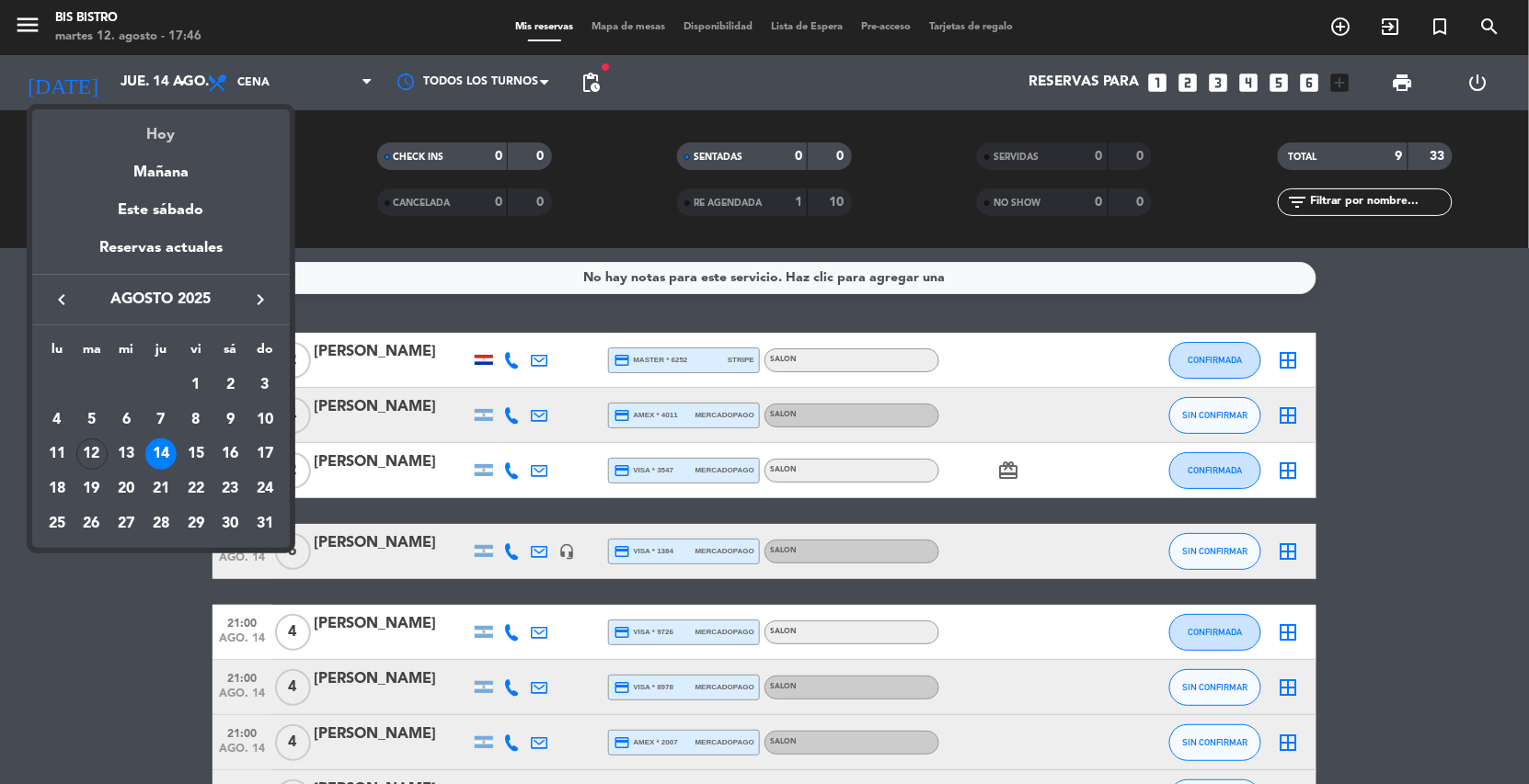
click at [153, 131] on div "Hoy" at bounding box center [160, 128] width 257 height 38
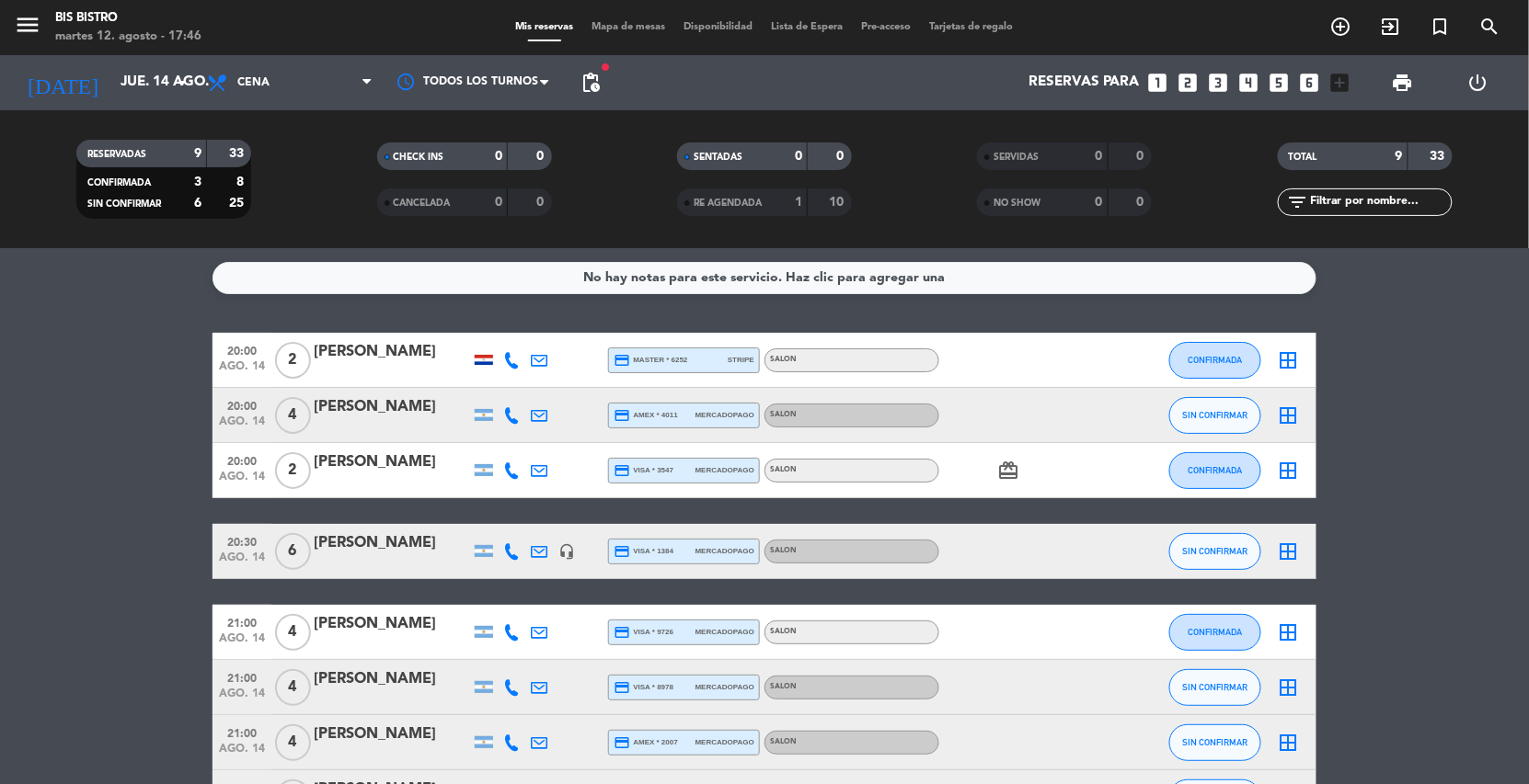
type input "[DATE] ago."
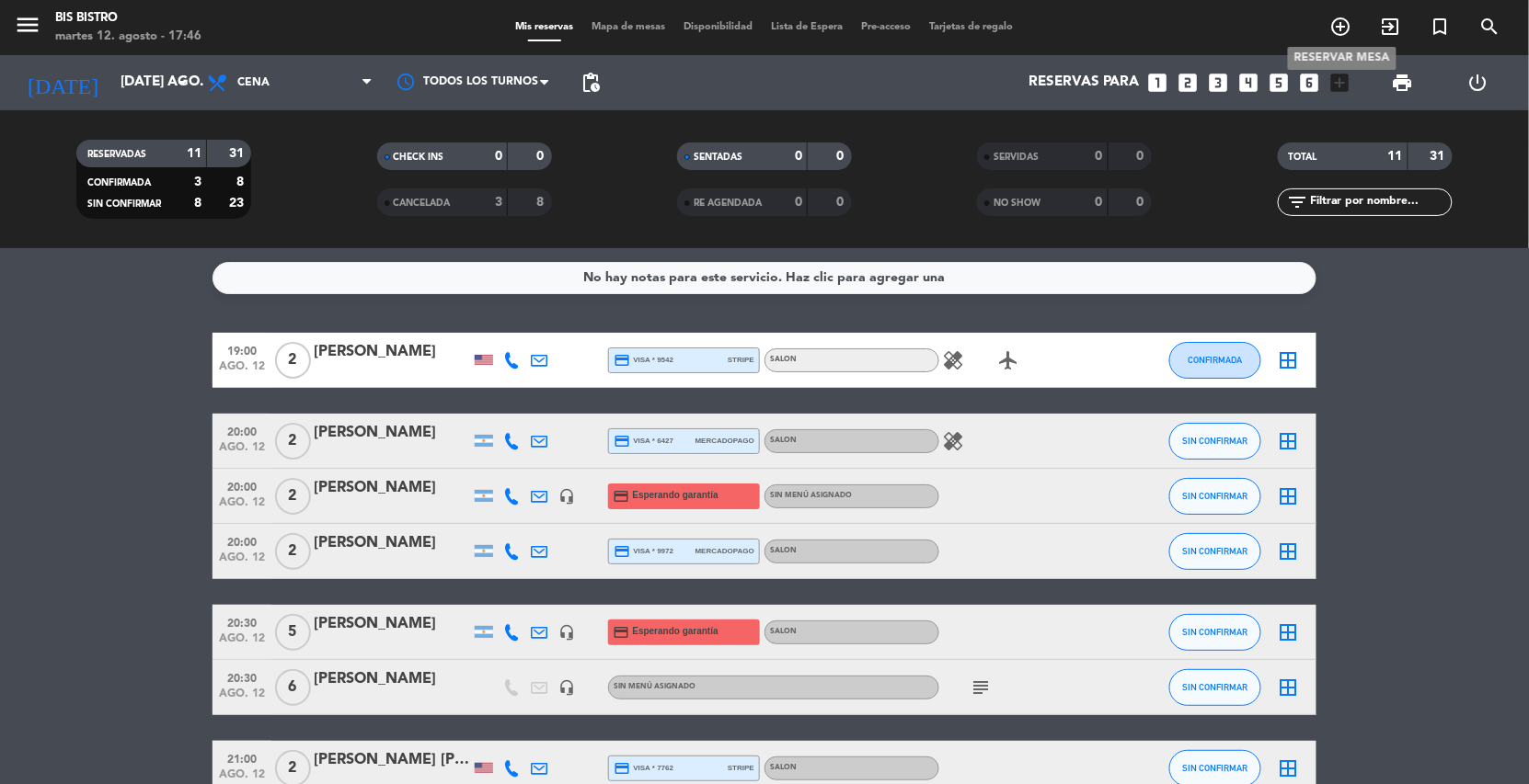
click at [1336, 23] on icon "add_circle_outline" at bounding box center [1340, 26] width 22 height 22
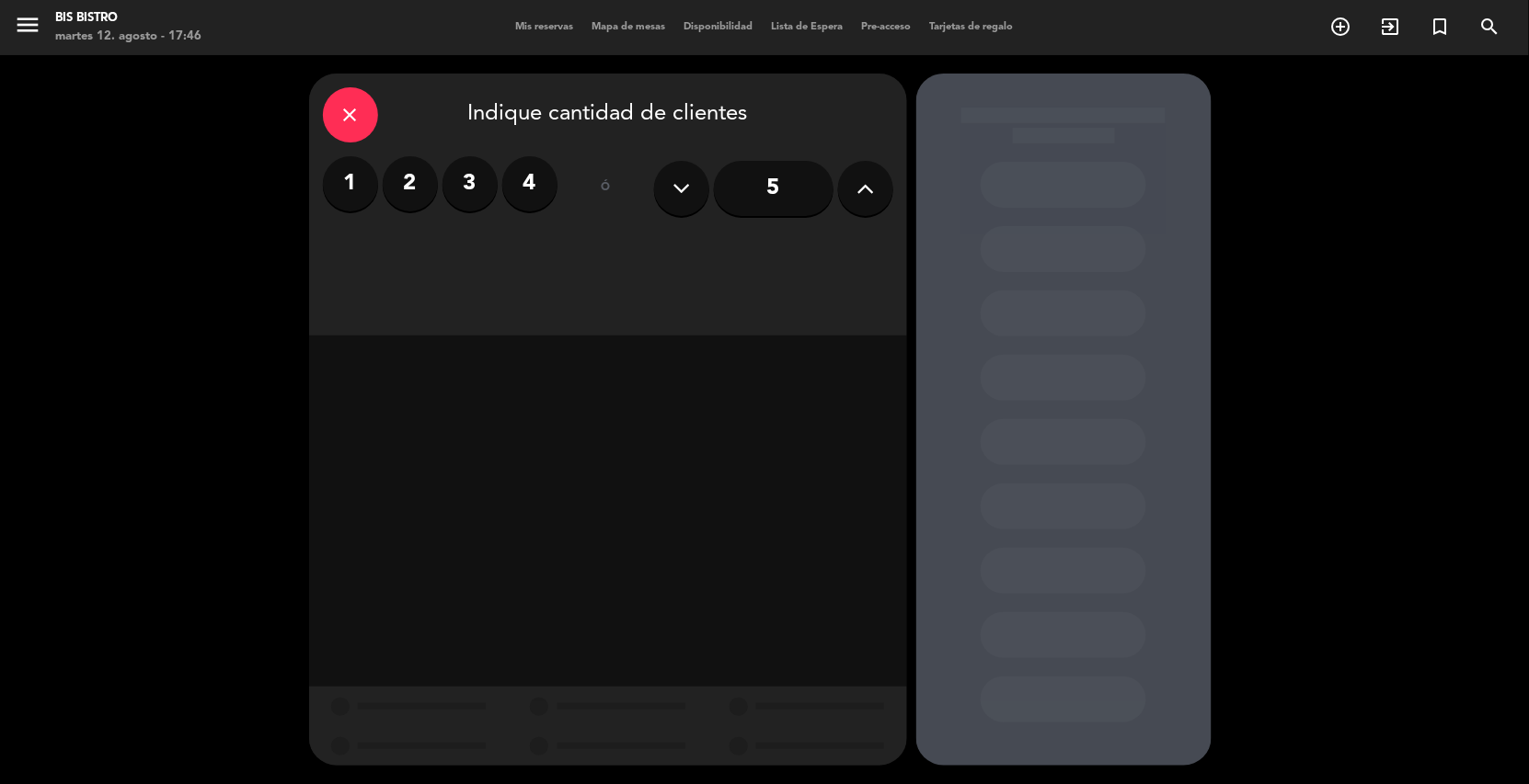
click at [861, 190] on icon at bounding box center [864, 188] width 18 height 27
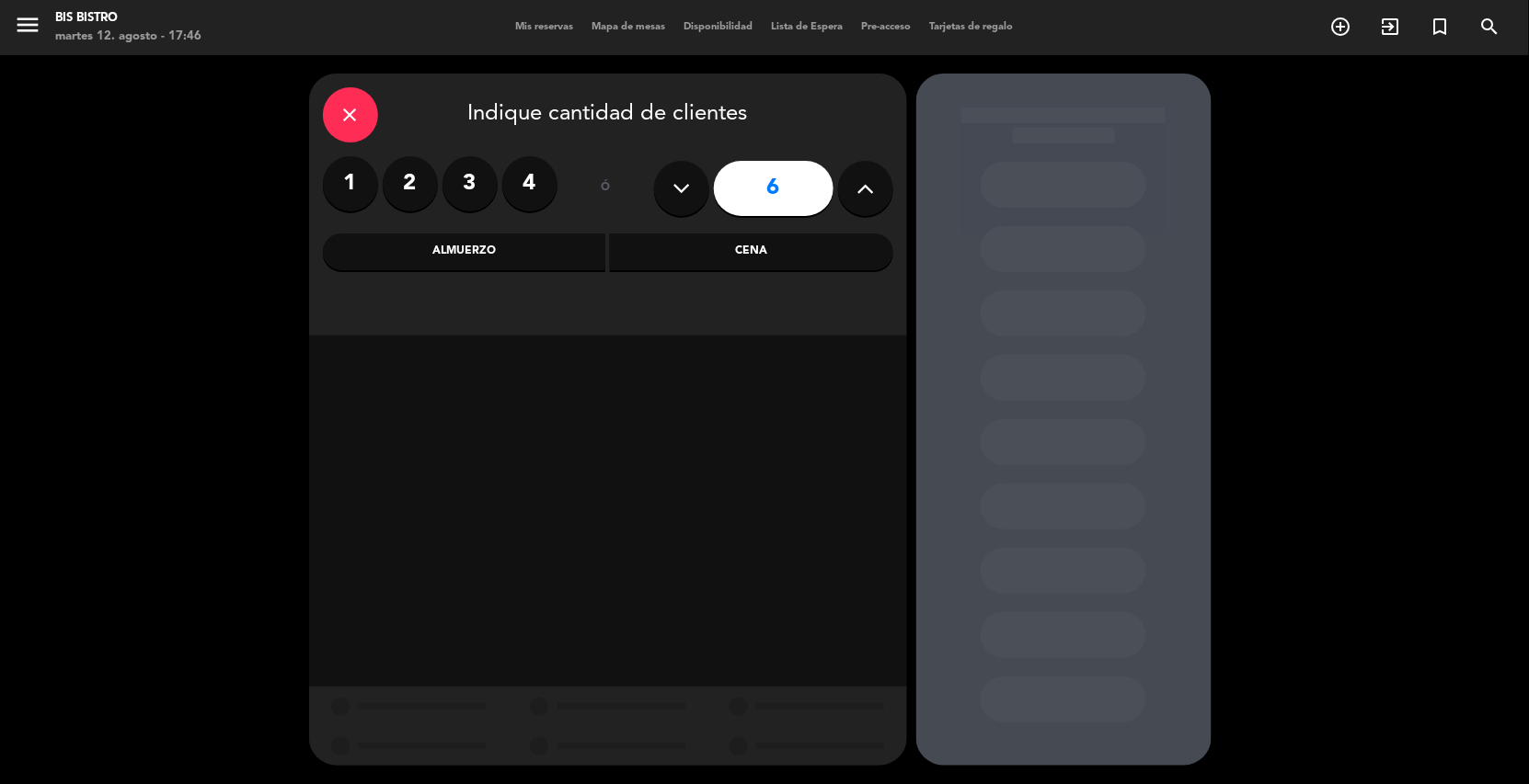
click at [719, 268] on div "Cena" at bounding box center [751, 252] width 284 height 37
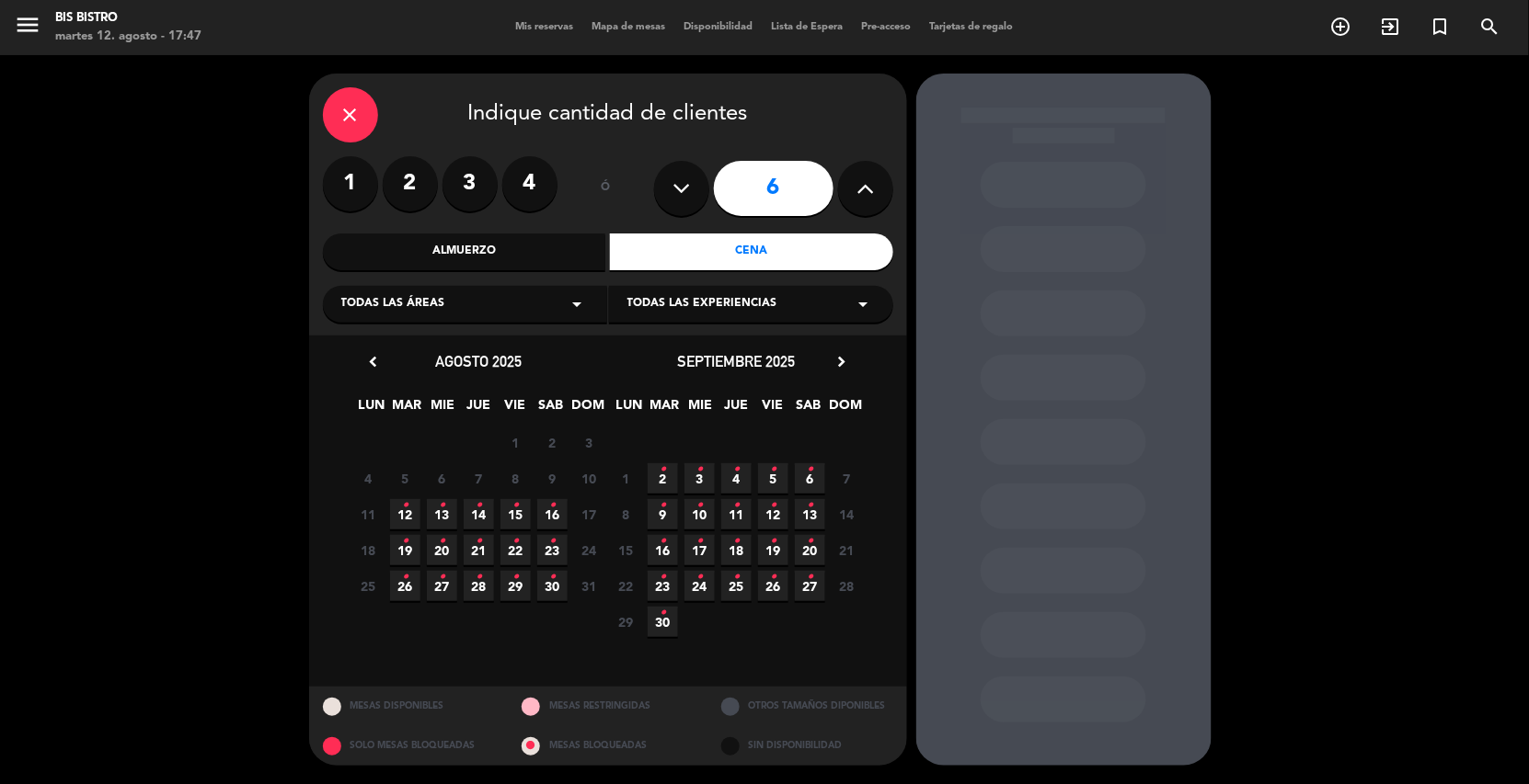
click at [405, 512] on icon "•" at bounding box center [404, 505] width 7 height 29
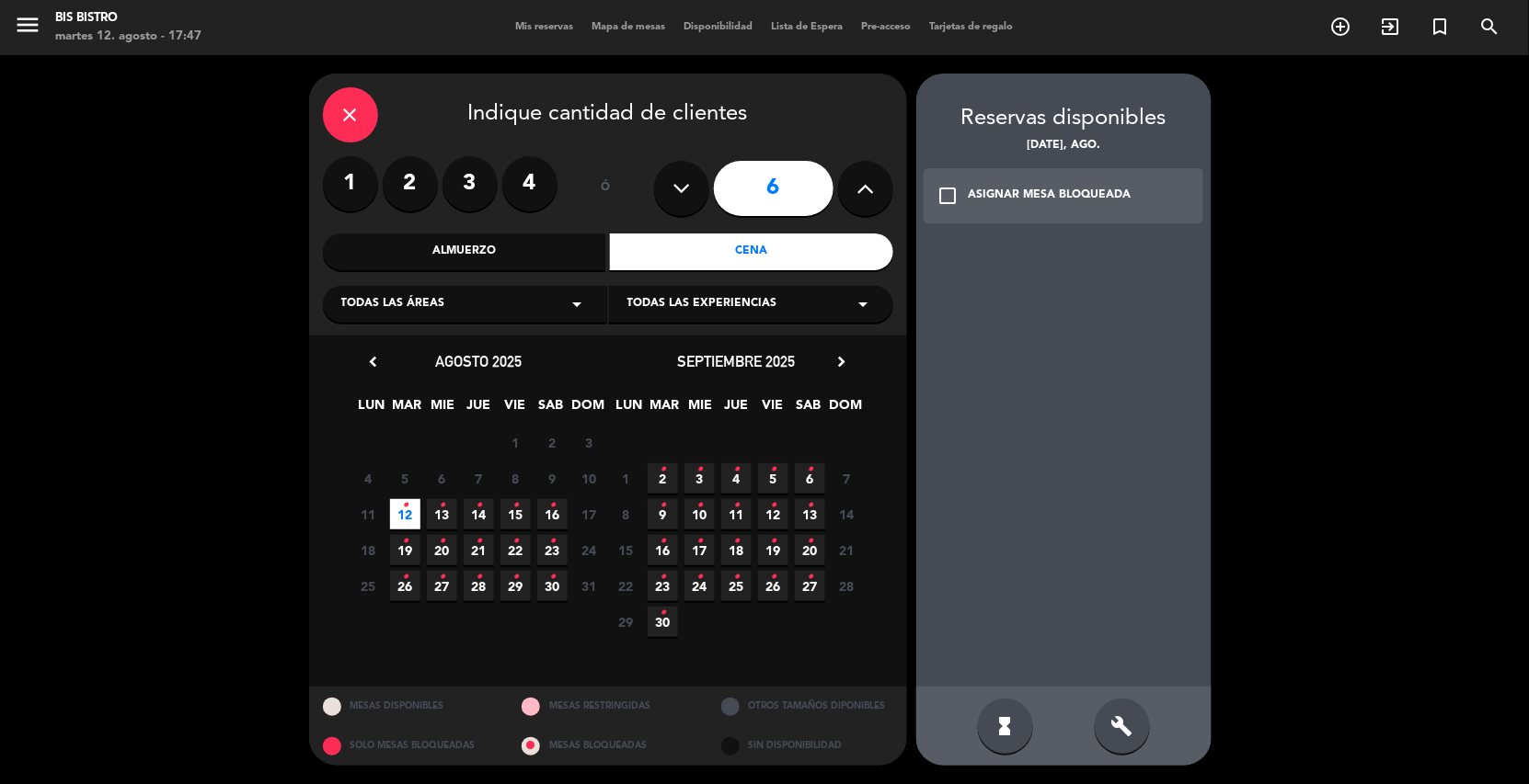
click at [1135, 722] on div "build" at bounding box center [1122, 727] width 56 height 56
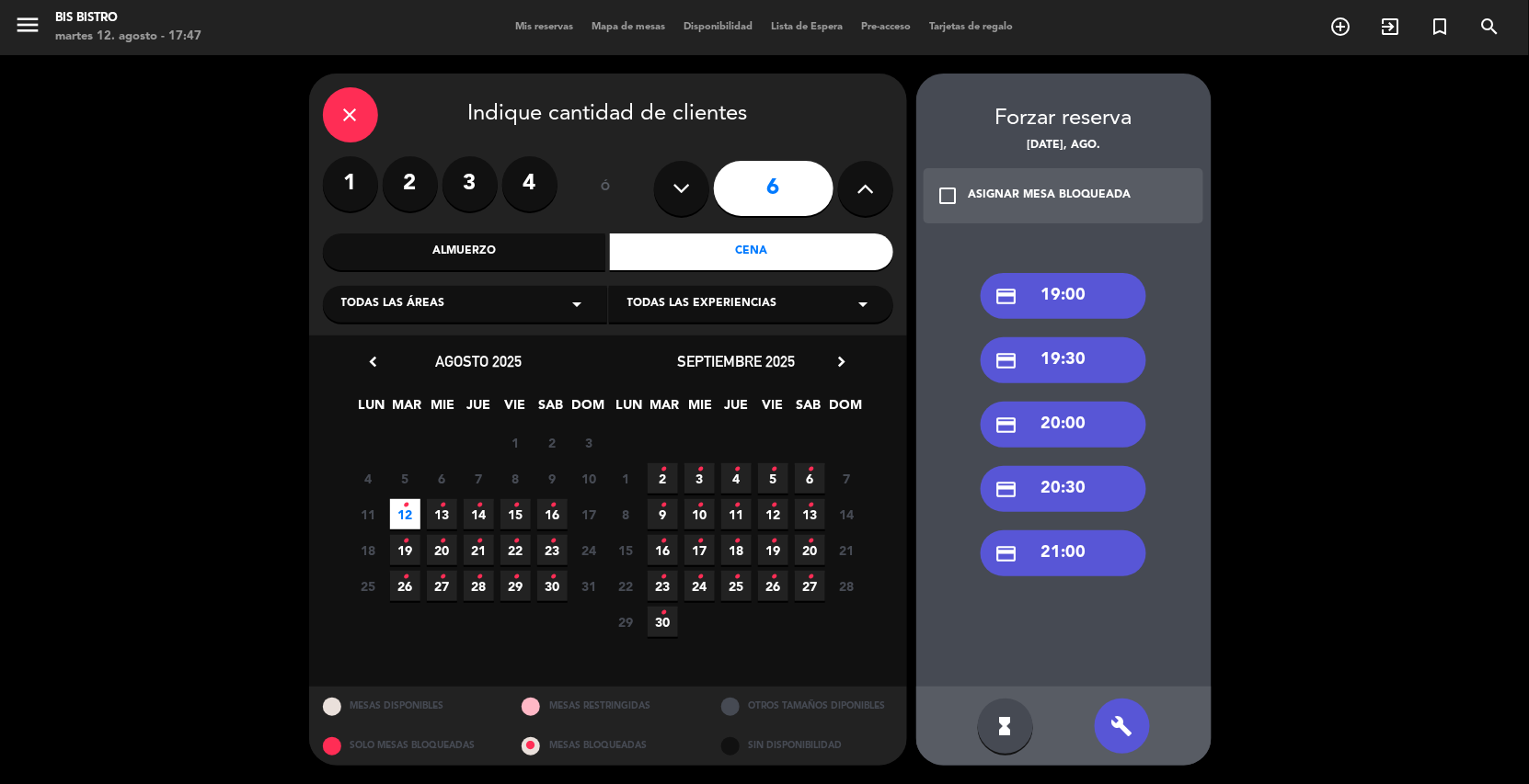
click at [1087, 292] on div "credit_card 19:00" at bounding box center [1063, 296] width 166 height 46
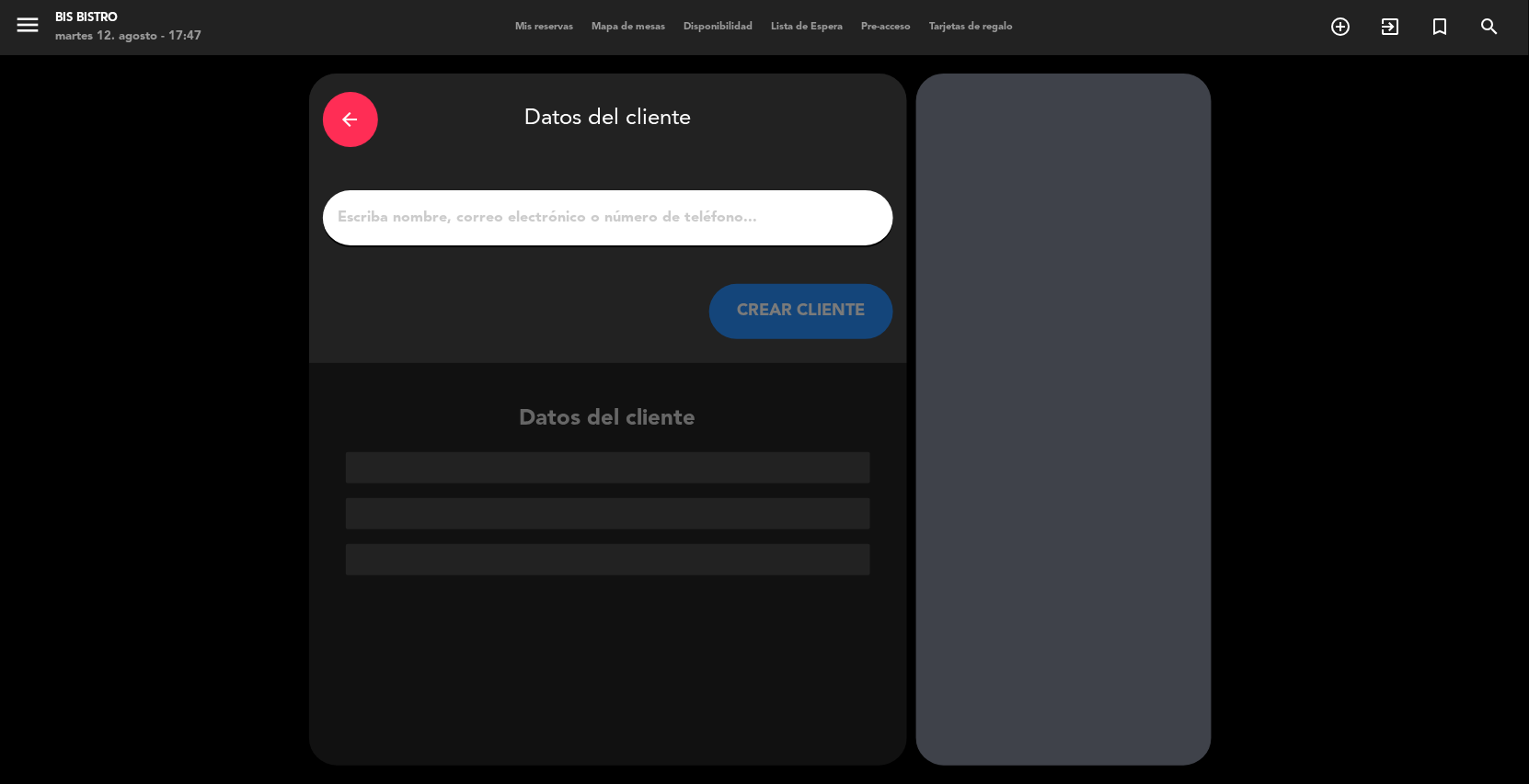
click at [549, 215] on input "1" at bounding box center [608, 218] width 543 height 25
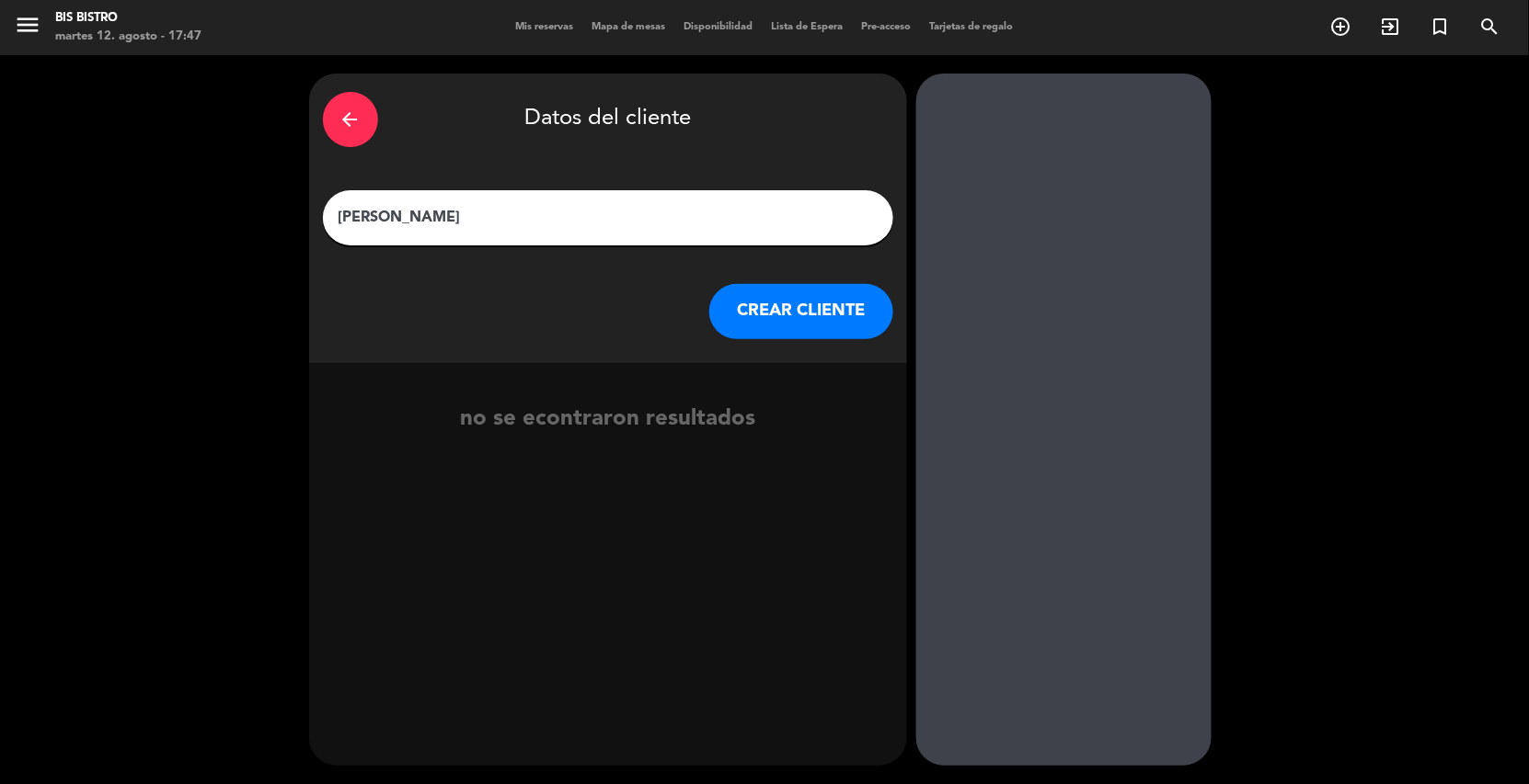
type input "[PERSON_NAME]"
click at [817, 314] on button "CREAR CLIENTE" at bounding box center [800, 312] width 184 height 56
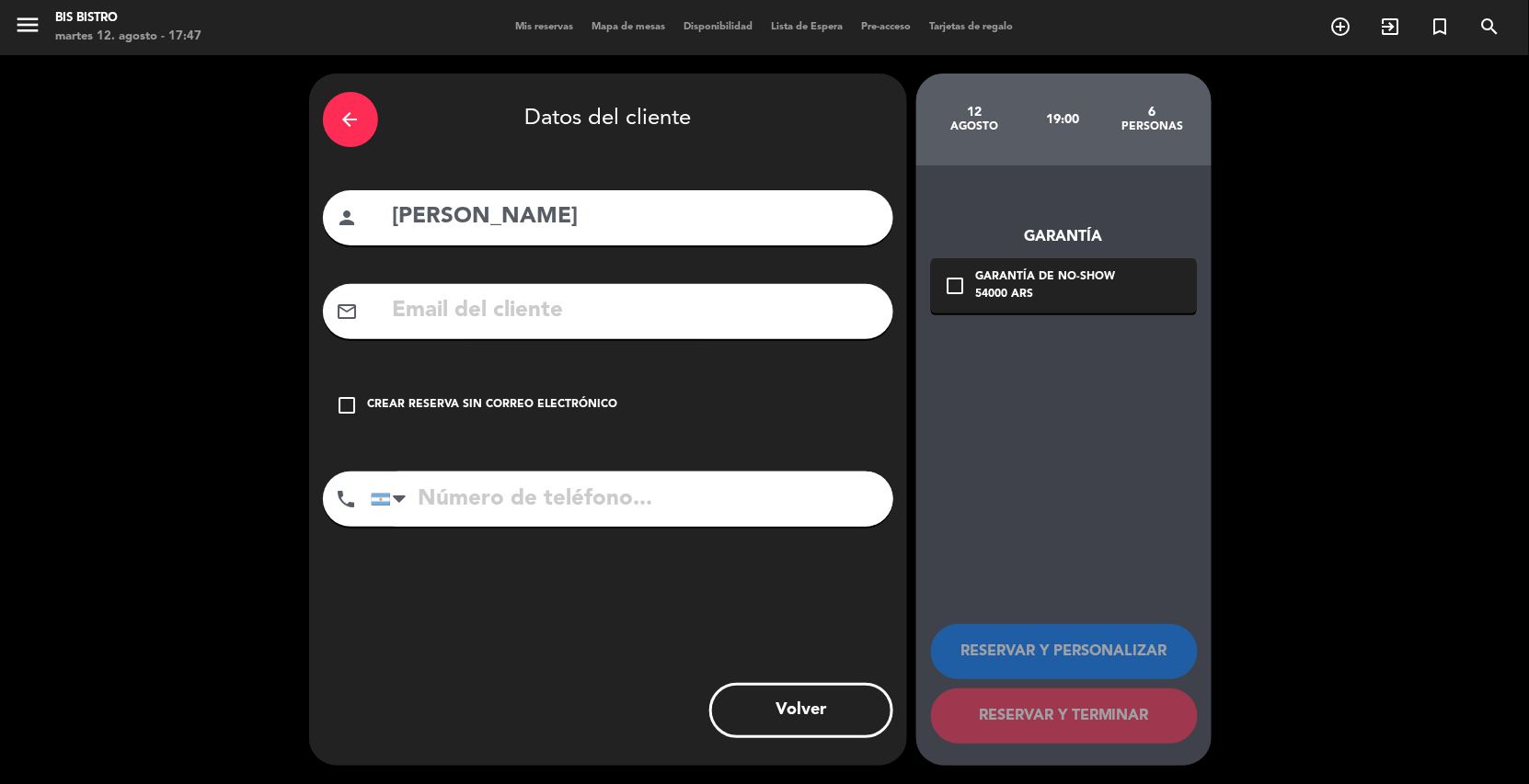
click at [577, 499] on input "tel" at bounding box center [632, 499] width 522 height 56
type input "1154978918"
click at [469, 216] on input "[PERSON_NAME]" at bounding box center [635, 218] width 488 height 38
click at [500, 221] on input "[PERSON_NAME]" at bounding box center [635, 218] width 488 height 38
click at [473, 213] on input "[PERSON_NAME]" at bounding box center [635, 218] width 488 height 38
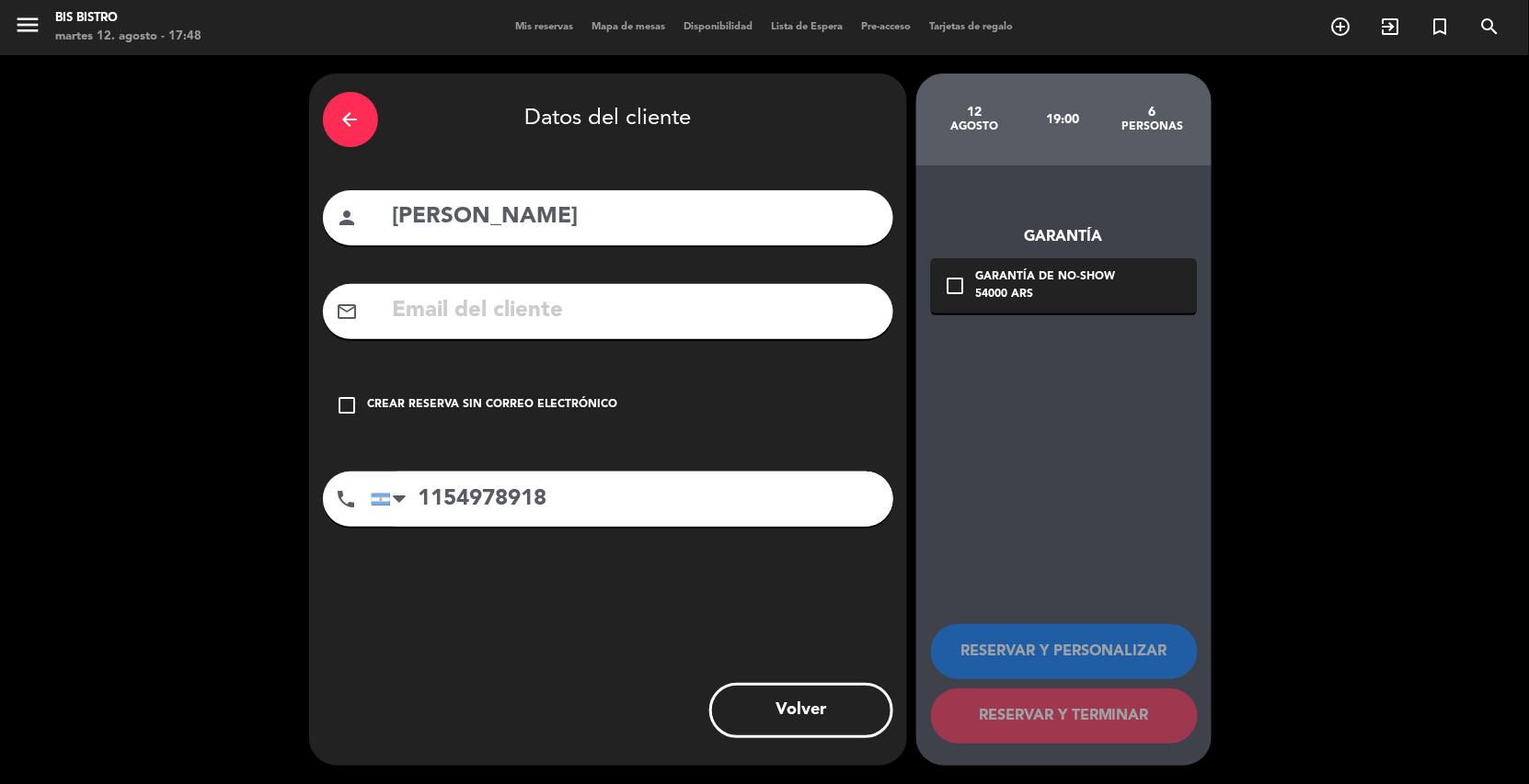
click at [442, 220] on input "[PERSON_NAME]" at bounding box center [635, 218] width 488 height 38
click at [575, 217] on input "[PERSON_NAME]" at bounding box center [635, 218] width 488 height 38
type input "[PERSON_NAME]"
click at [473, 405] on div "Crear reserva sin correo electrónico" at bounding box center [492, 406] width 250 height 19
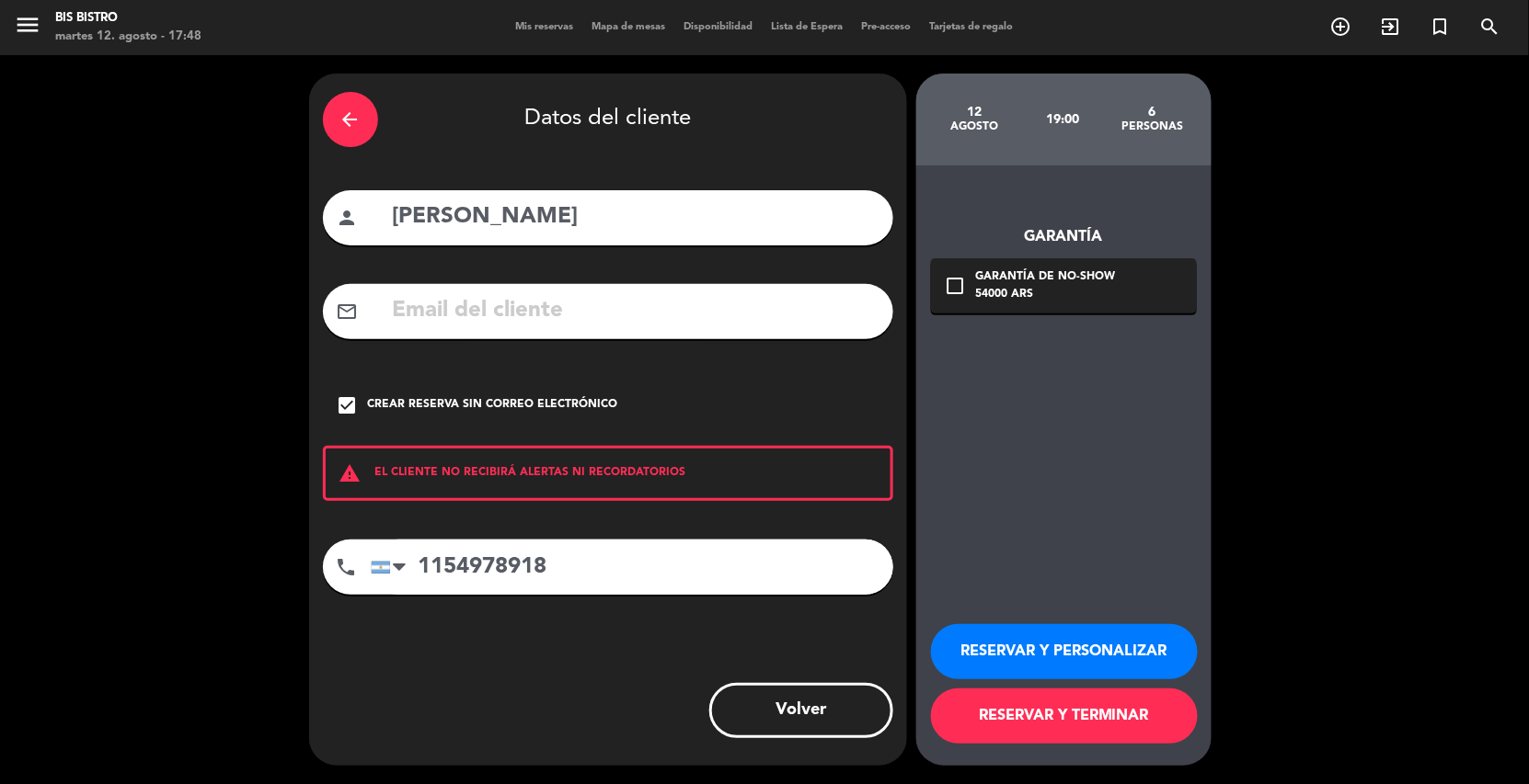
click at [1077, 641] on button "RESERVAR Y PERSONALIZAR" at bounding box center [1063, 652] width 267 height 56
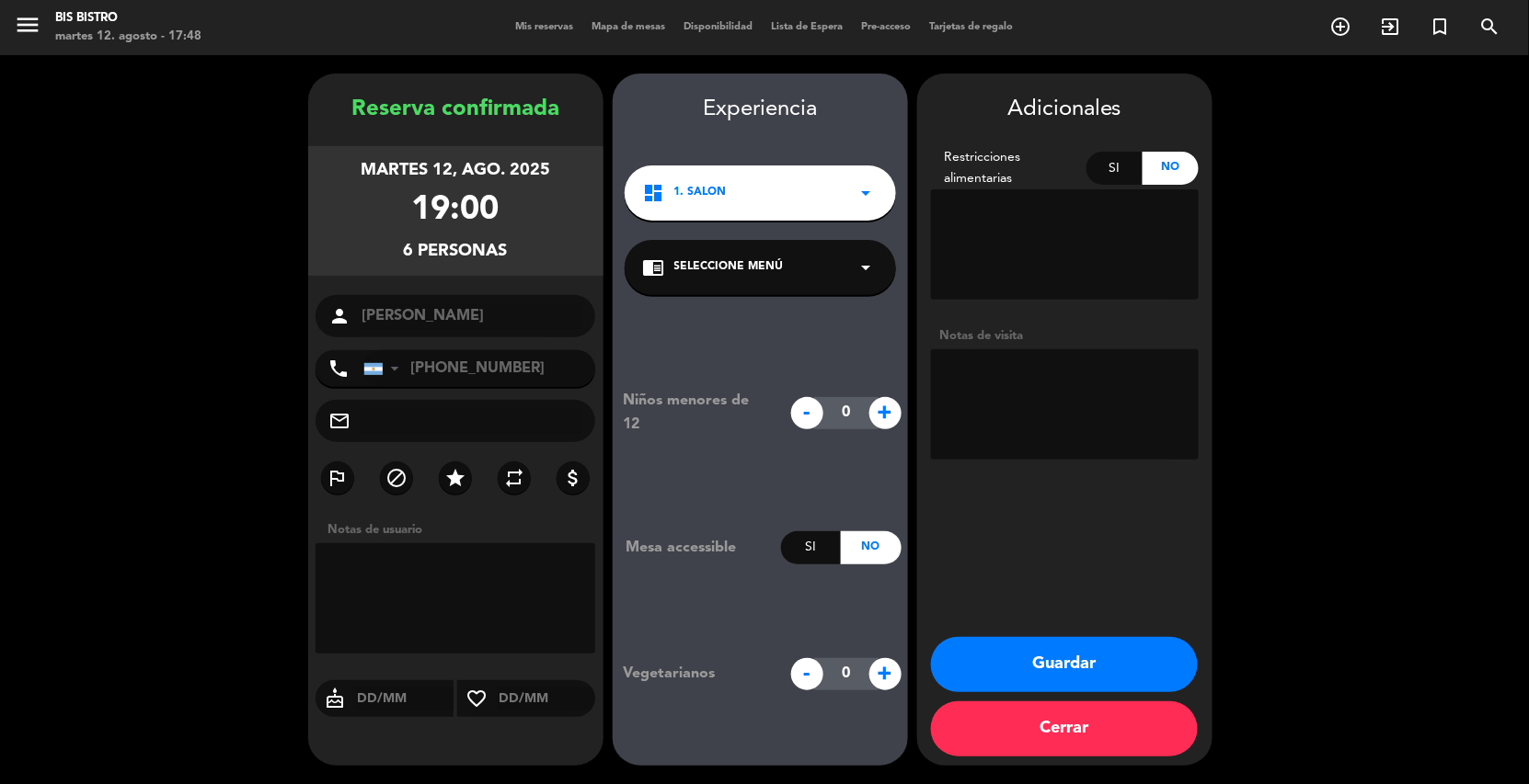
click at [436, 570] on textarea at bounding box center [456, 598] width 281 height 110
click at [441, 581] on textarea at bounding box center [456, 598] width 281 height 110
type textarea "hasta las 20:45"
click at [1058, 674] on button "Guardar" at bounding box center [1063, 664] width 267 height 56
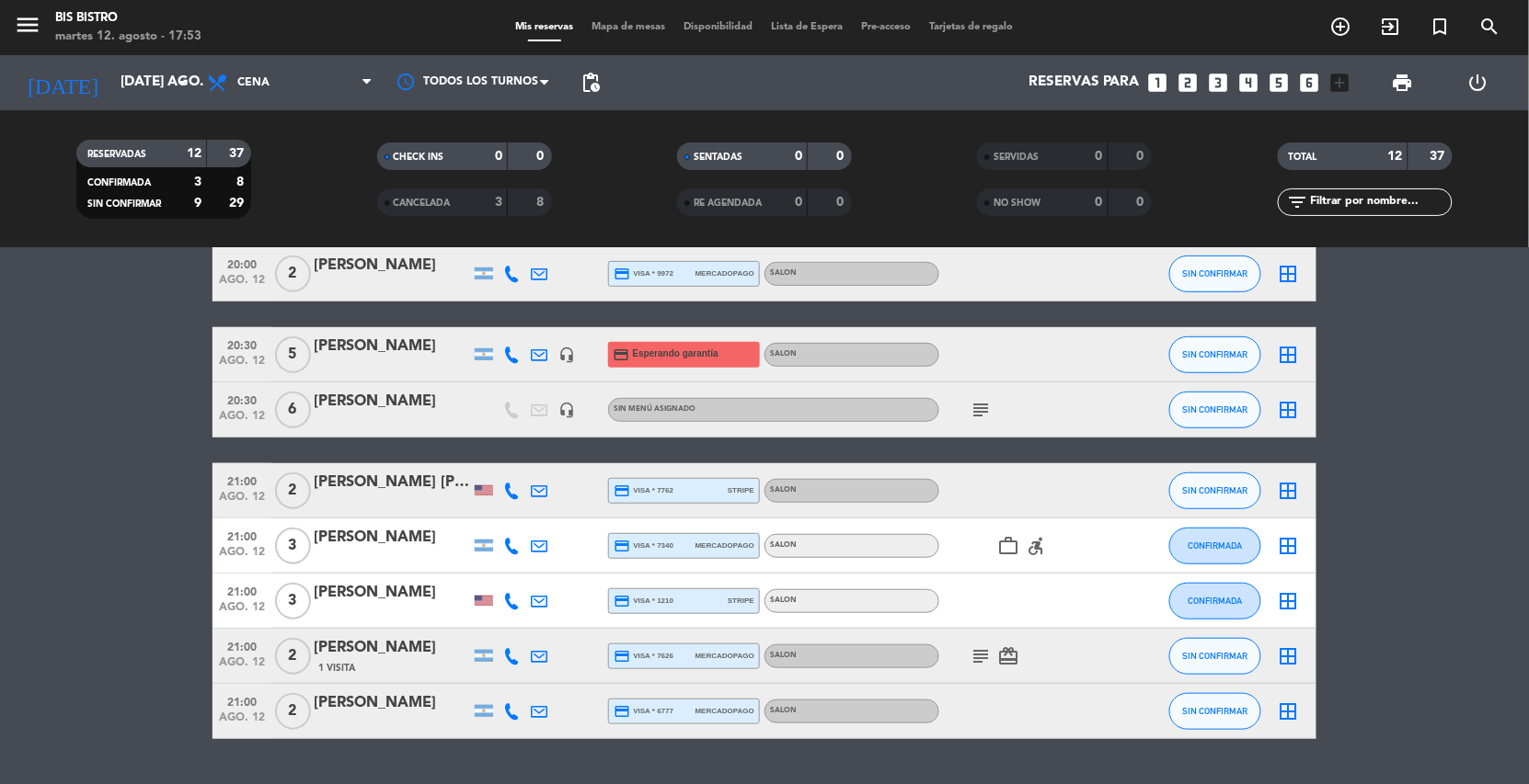
scroll to position [378, 0]
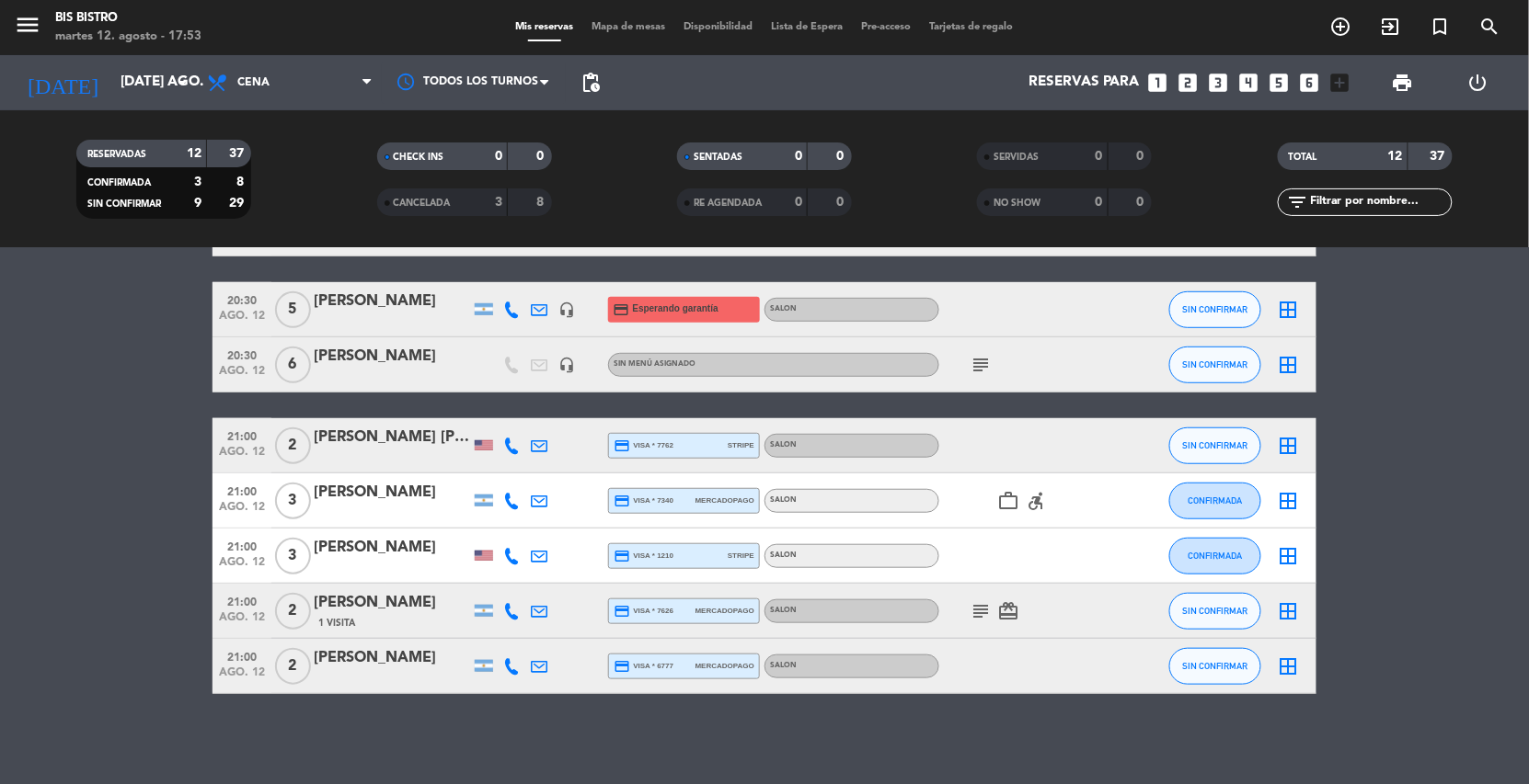
click at [1156, 507] on div "21:00 ago. 12 3 [PERSON_NAME] credit_card visa * 7340 mercadopago SALON work_ou…" at bounding box center [764, 501] width 1104 height 56
click at [436, 498] on div "[PERSON_NAME]" at bounding box center [392, 492] width 156 height 24
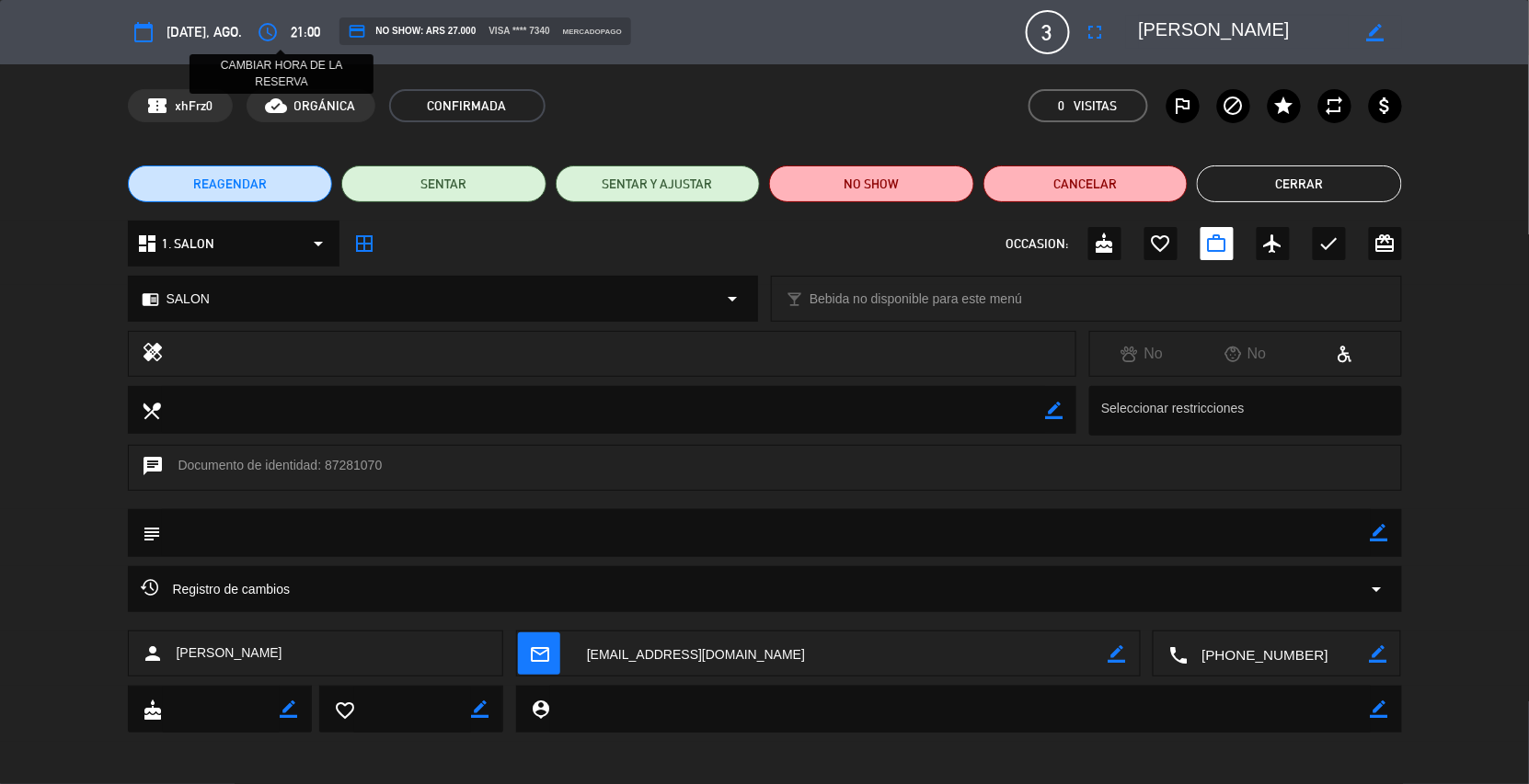
click at [279, 28] on icon "access_time" at bounding box center [268, 31] width 22 height 22
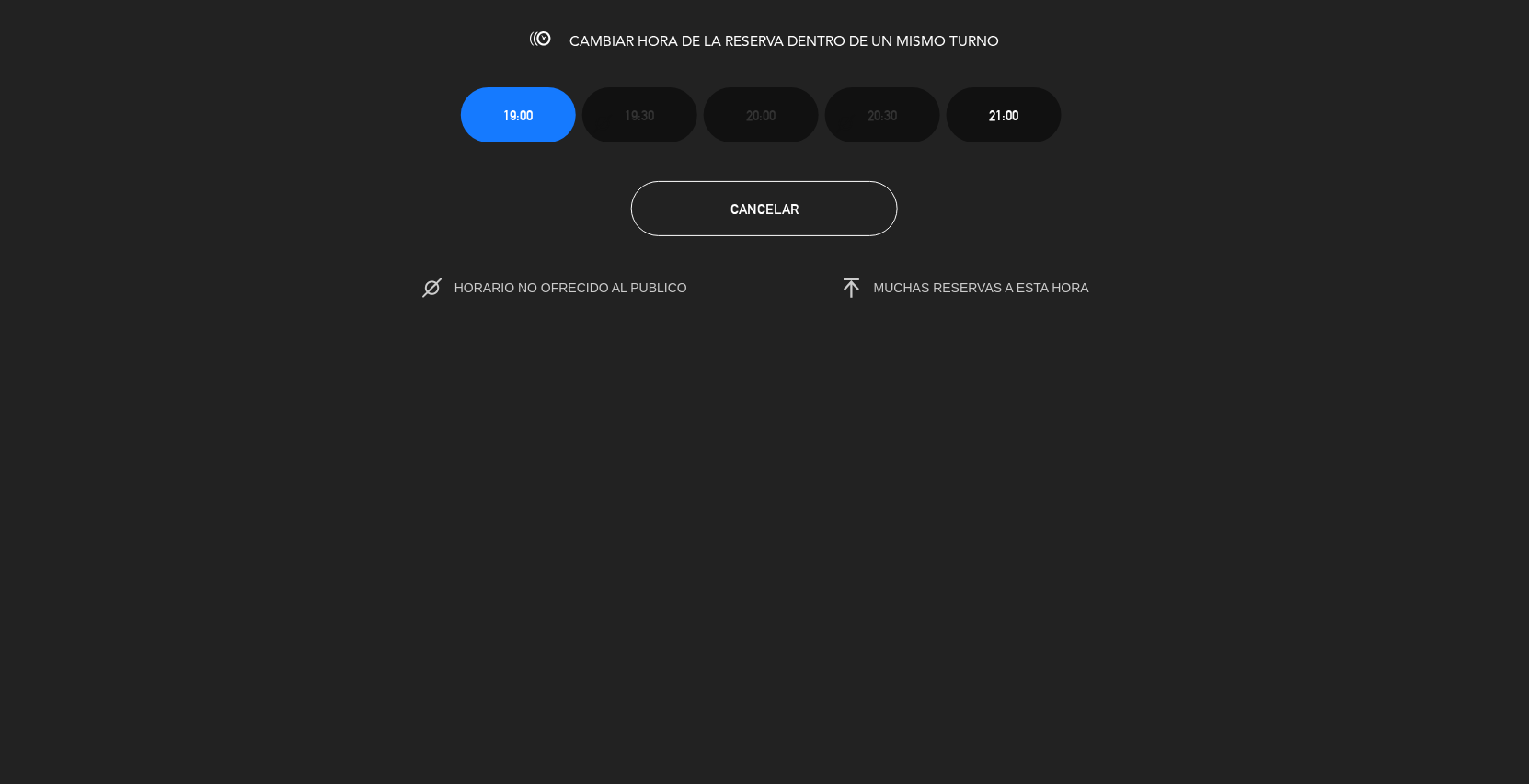
click at [702, 107] on div "19:00 19:30 20:00 20:30 21:00" at bounding box center [764, 99] width 634 height 86
click at [704, 107] on div "19:00 19:30 20:00 20:30 21:00" at bounding box center [764, 99] width 634 height 86
click at [505, 285] on span "HORARIO NO OFRECIDO AL PUBLICO" at bounding box center [590, 288] width 271 height 15
click at [543, 116] on button "19:00" at bounding box center [518, 115] width 115 height 56
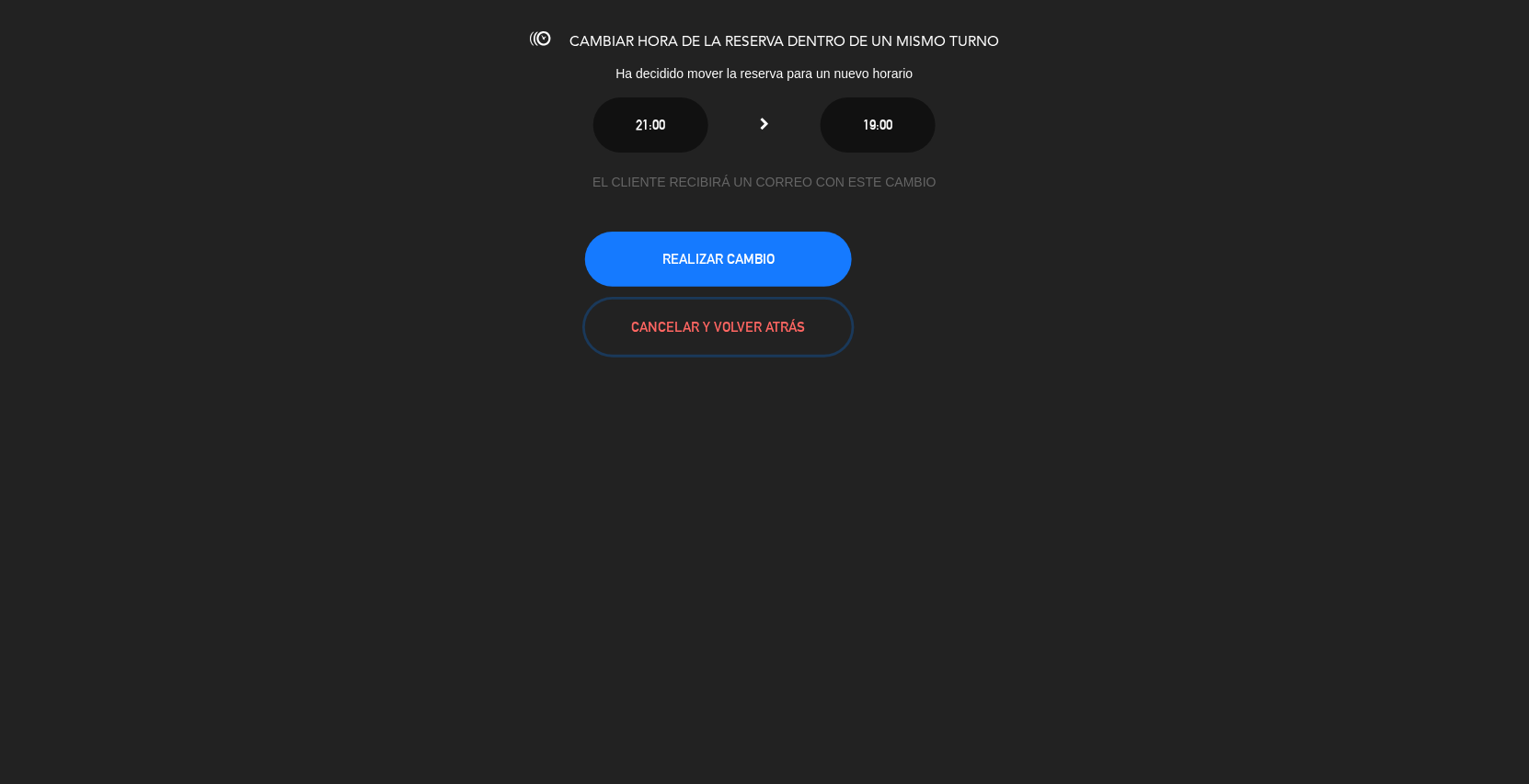
click at [730, 321] on button "CANCELAR Y VOLVER ATRÁS" at bounding box center [718, 327] width 267 height 56
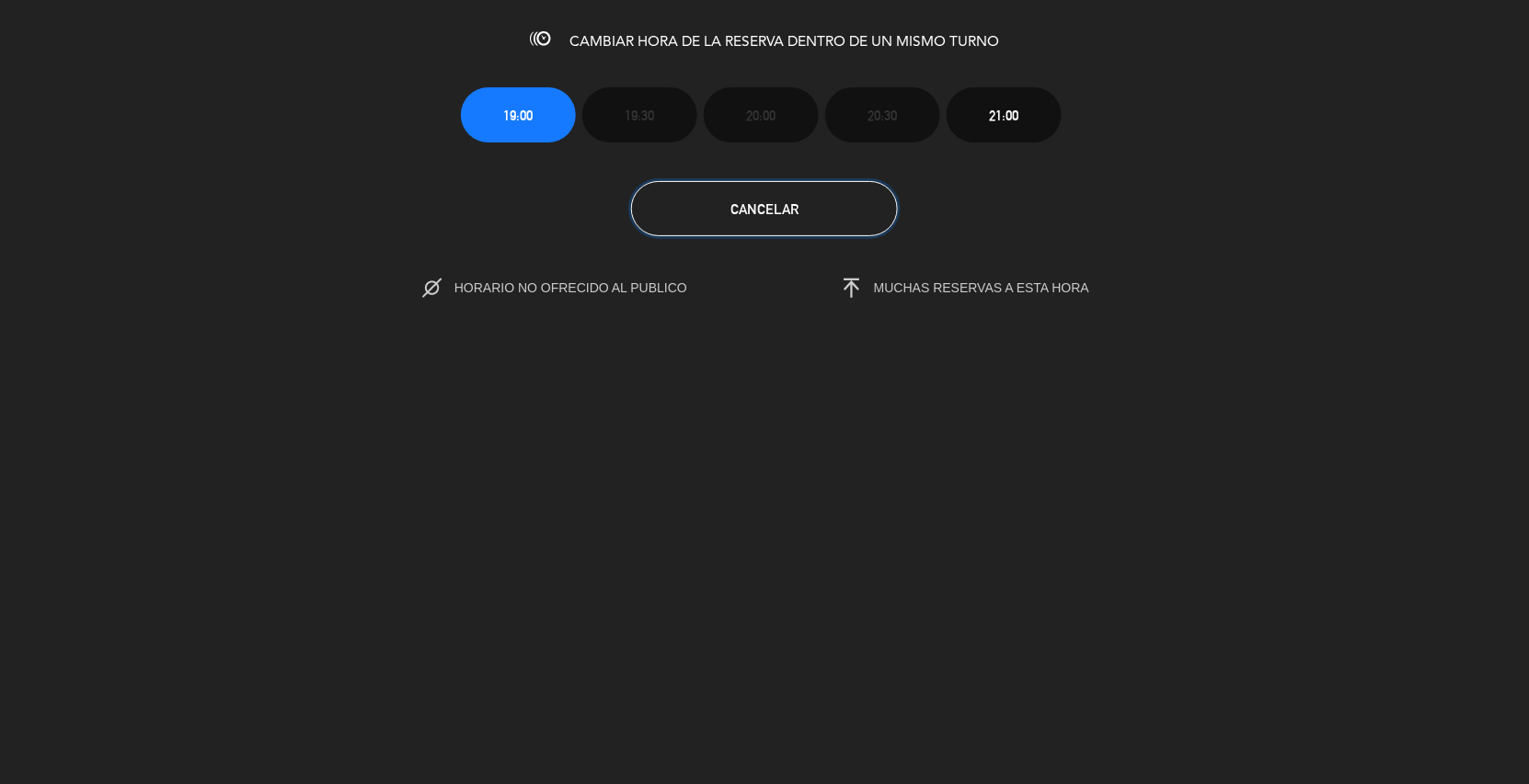
click at [788, 196] on button "Cancelar" at bounding box center [764, 208] width 267 height 56
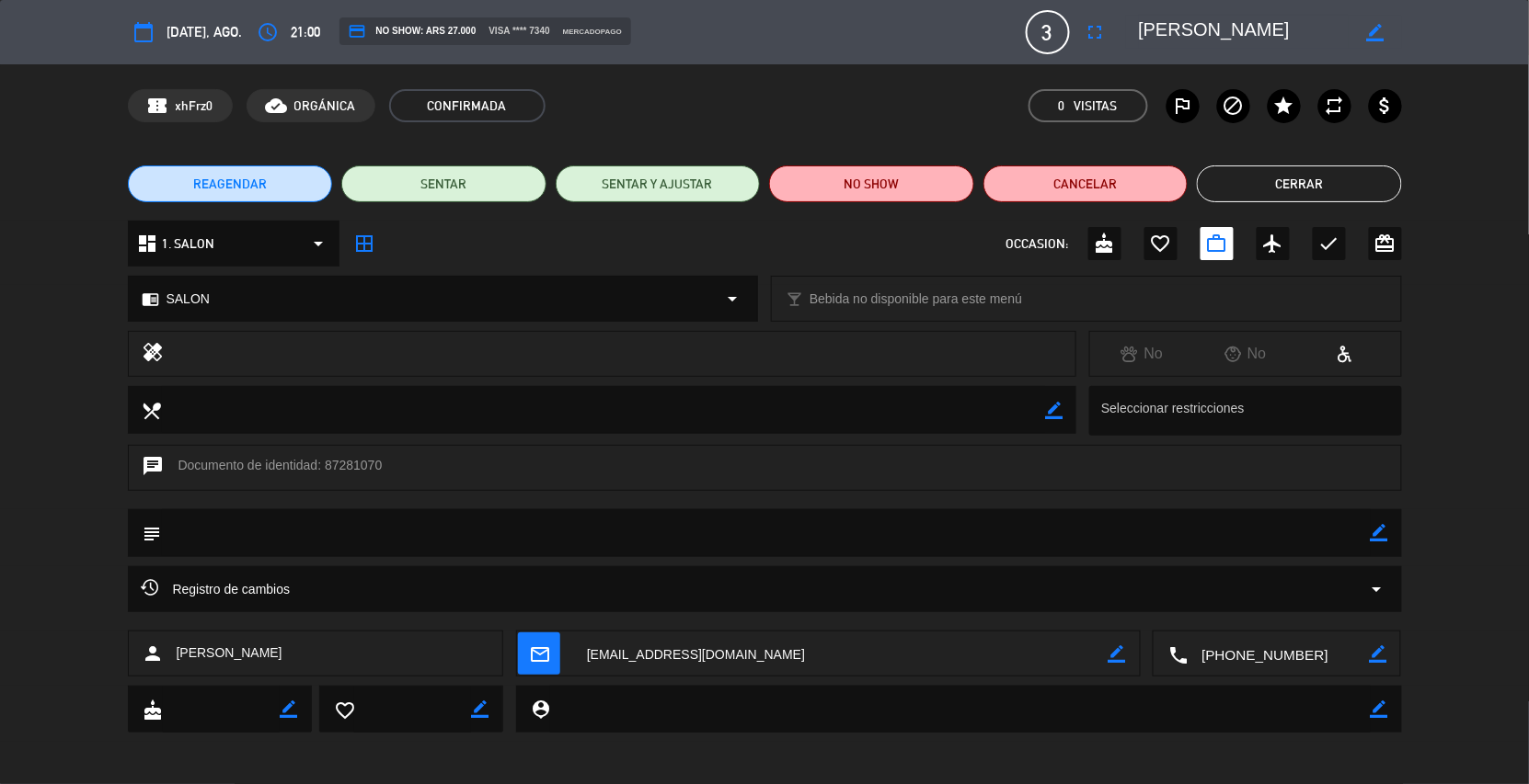
click at [988, 54] on div "calendar_today [DATE], ago. access_time 21:00 credit_card NO SHOW: ARS 27.000 v…" at bounding box center [764, 32] width 1274 height 44
click at [159, 28] on button "calendar_today" at bounding box center [144, 32] width 33 height 33
click at [204, 23] on span "[DATE], ago." at bounding box center [206, 32] width 75 height 23
click at [224, 34] on span "[DATE], ago." at bounding box center [206, 32] width 75 height 23
click at [32, 395] on div "local_dining border_color Seleccionar restricciones" at bounding box center [764, 416] width 1529 height 58
